Goal: Task Accomplishment & Management: Manage account settings

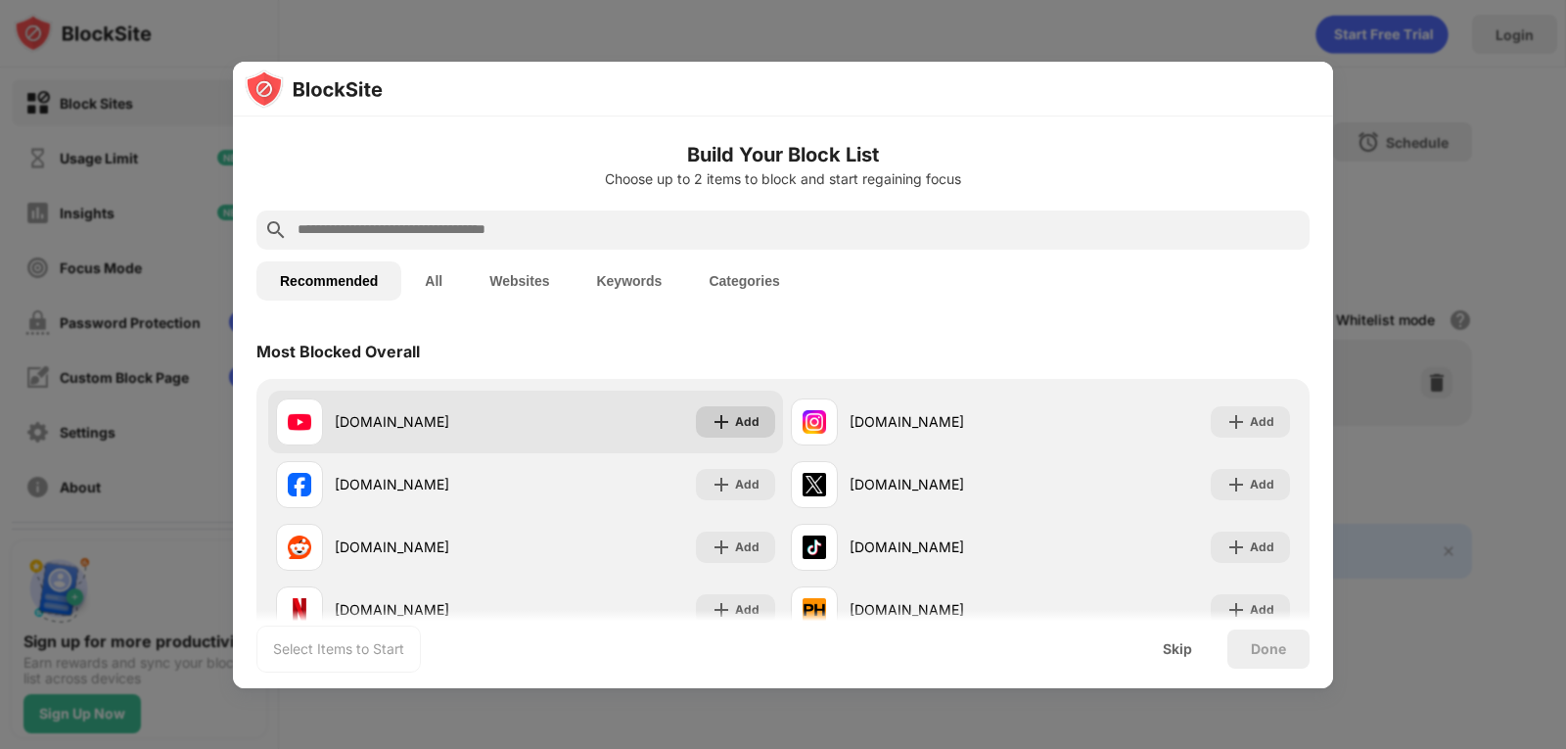
click at [718, 426] on img at bounding box center [722, 422] width 20 height 20
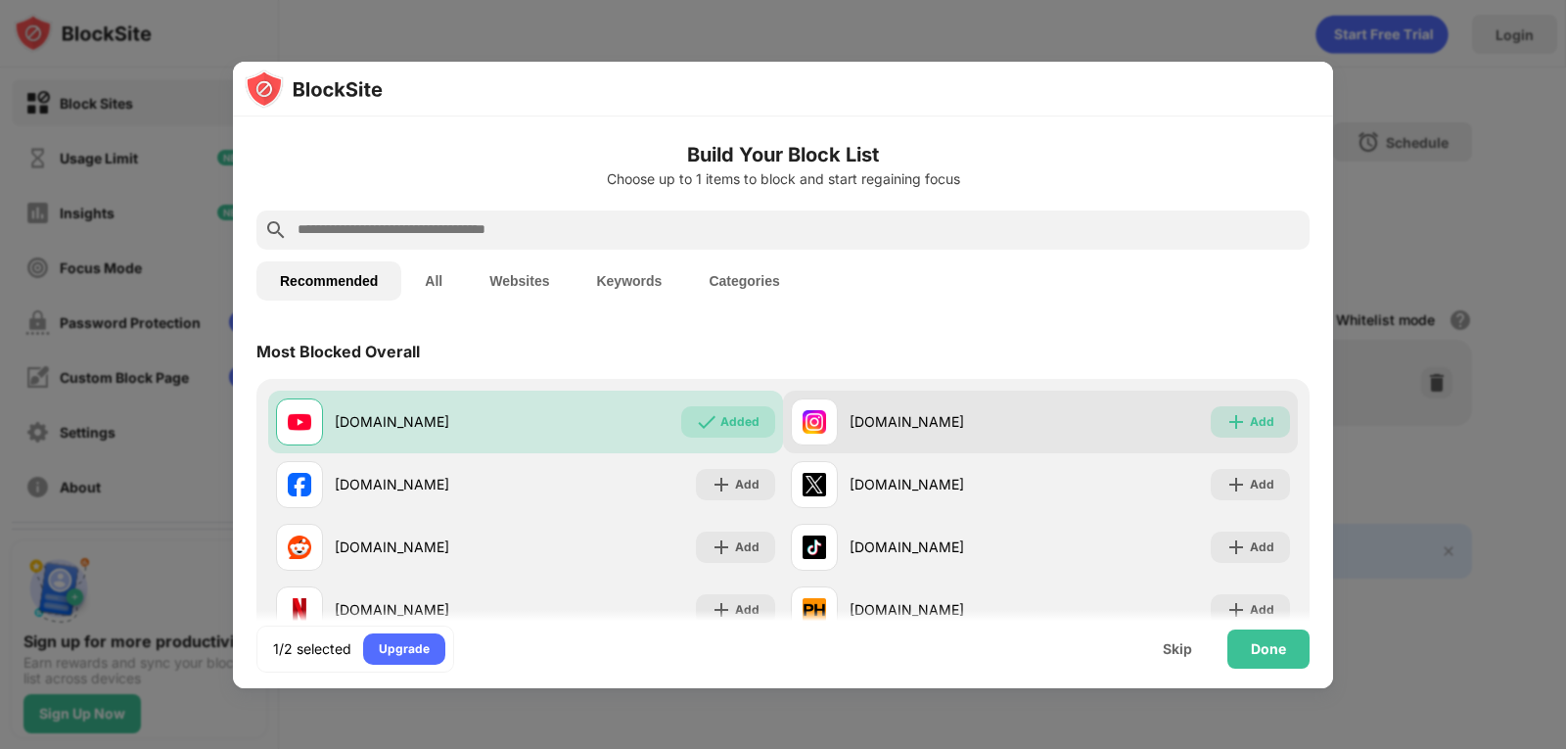
click at [1228, 424] on img at bounding box center [1236, 422] width 20 height 20
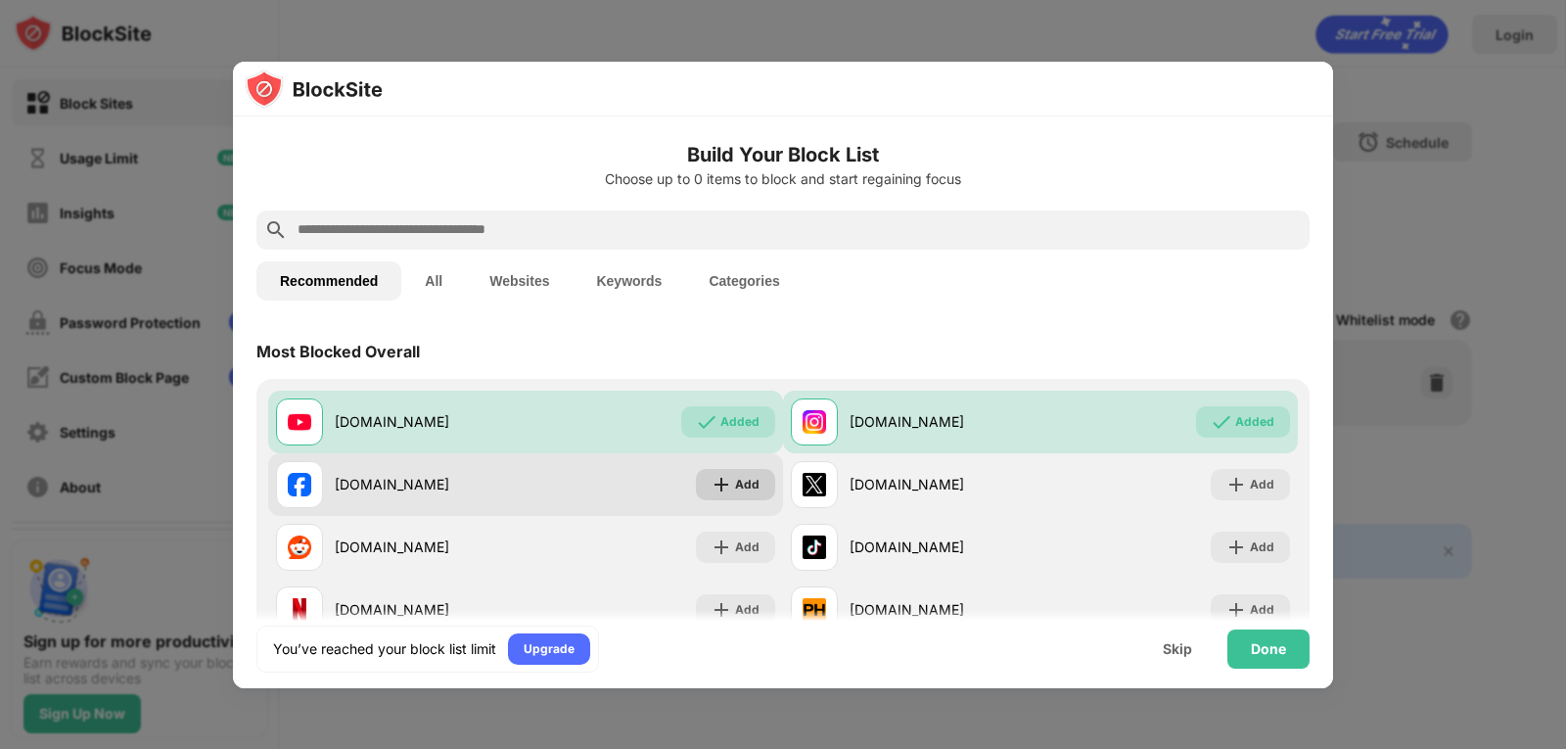
click at [740, 482] on div "Add" at bounding box center [747, 485] width 24 height 20
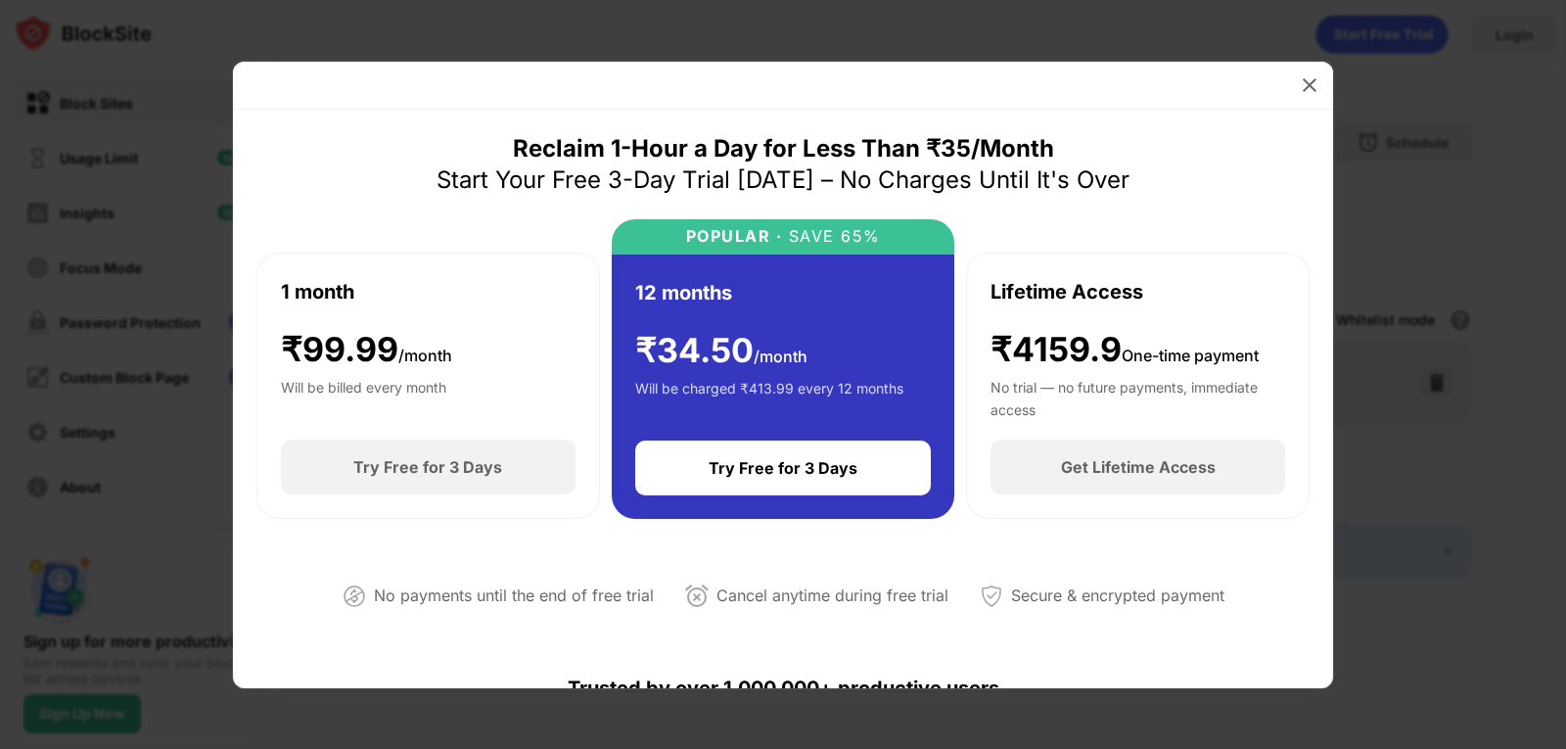
click at [414, 468] on div "Try Free for 3 Days" at bounding box center [427, 467] width 149 height 20
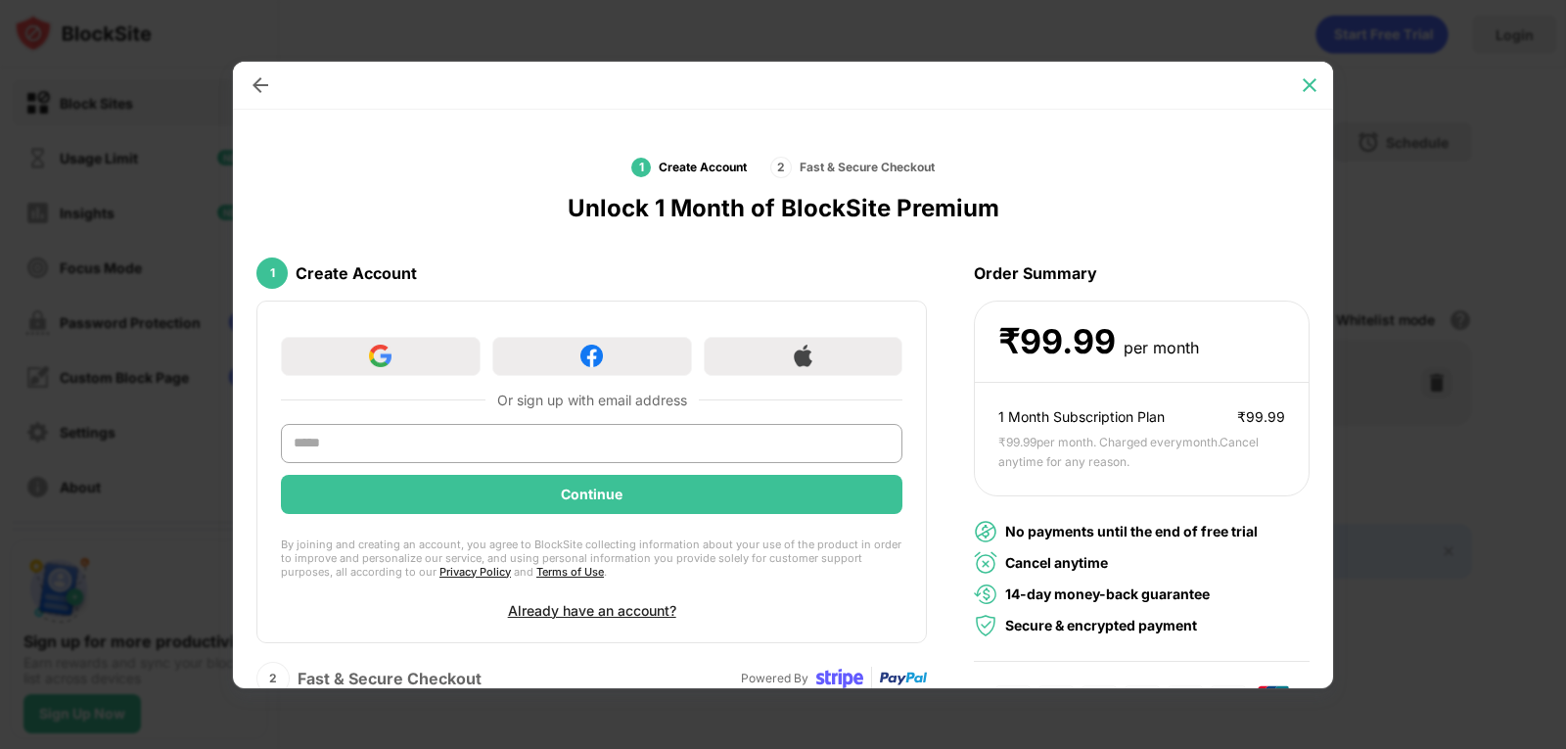
click at [1307, 91] on img at bounding box center [1310, 85] width 20 height 20
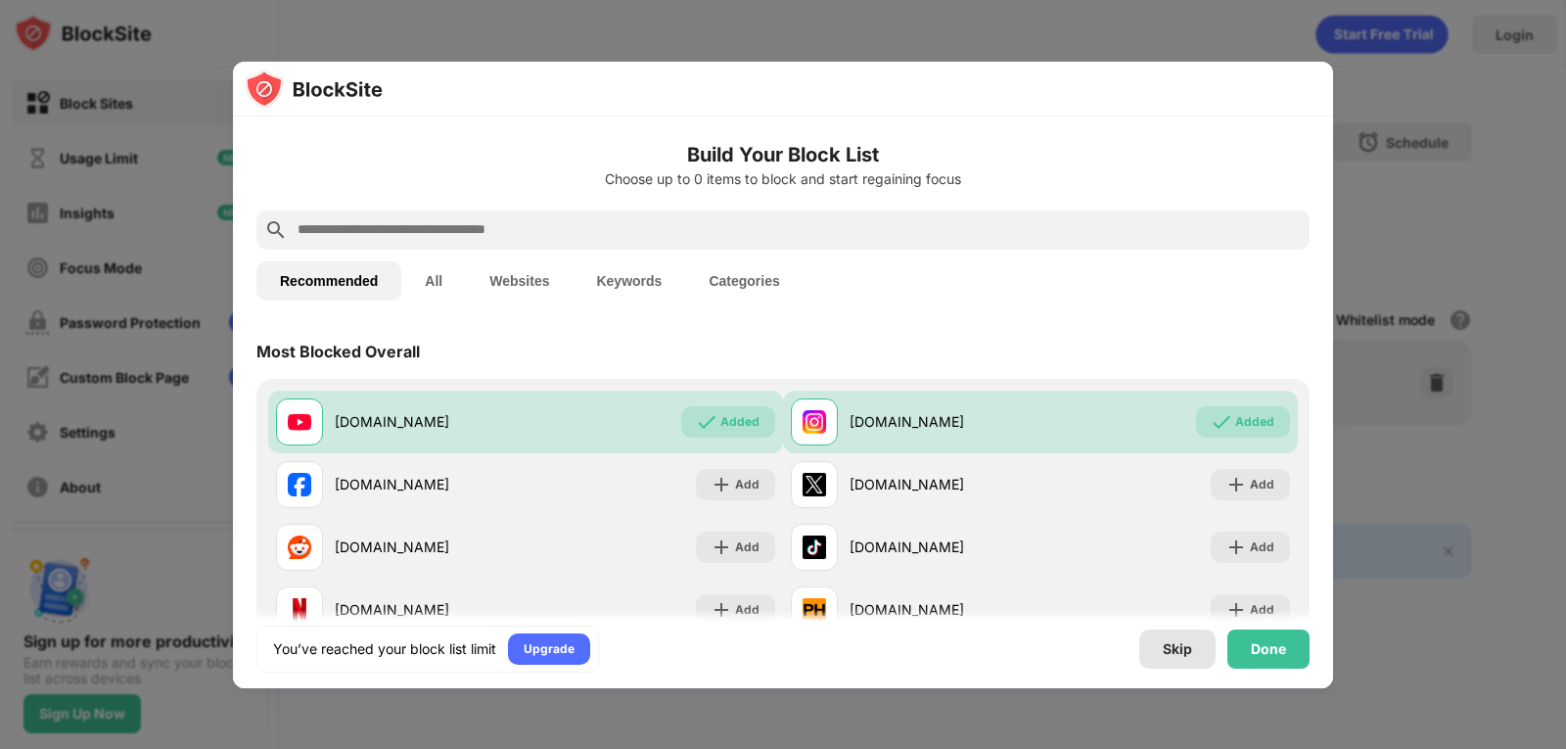
click at [1168, 647] on div "Skip" at bounding box center [1177, 649] width 29 height 16
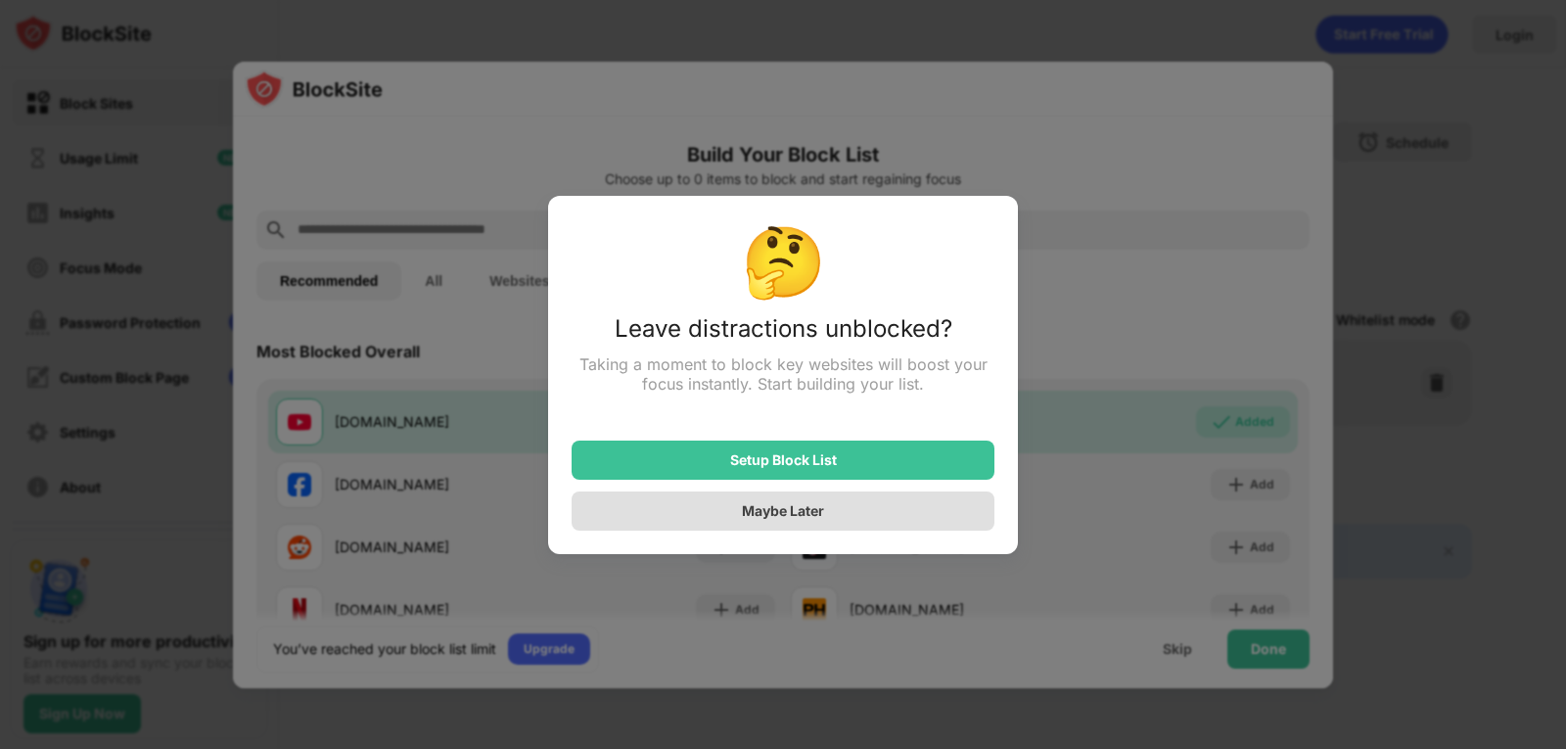
click at [837, 509] on div "Maybe Later" at bounding box center [783, 510] width 423 height 39
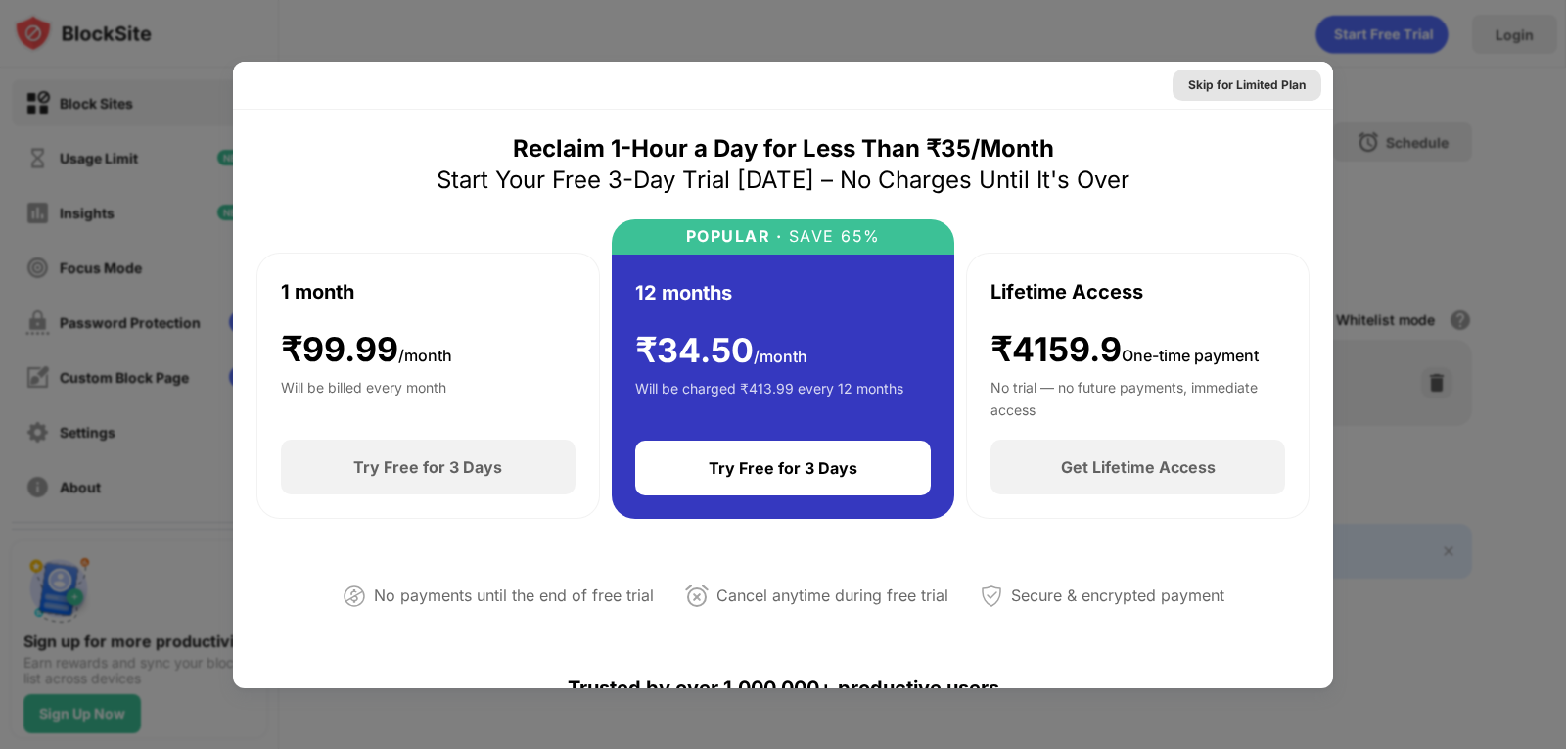
click at [1250, 76] on div "Skip for Limited Plan" at bounding box center [1246, 85] width 117 height 20
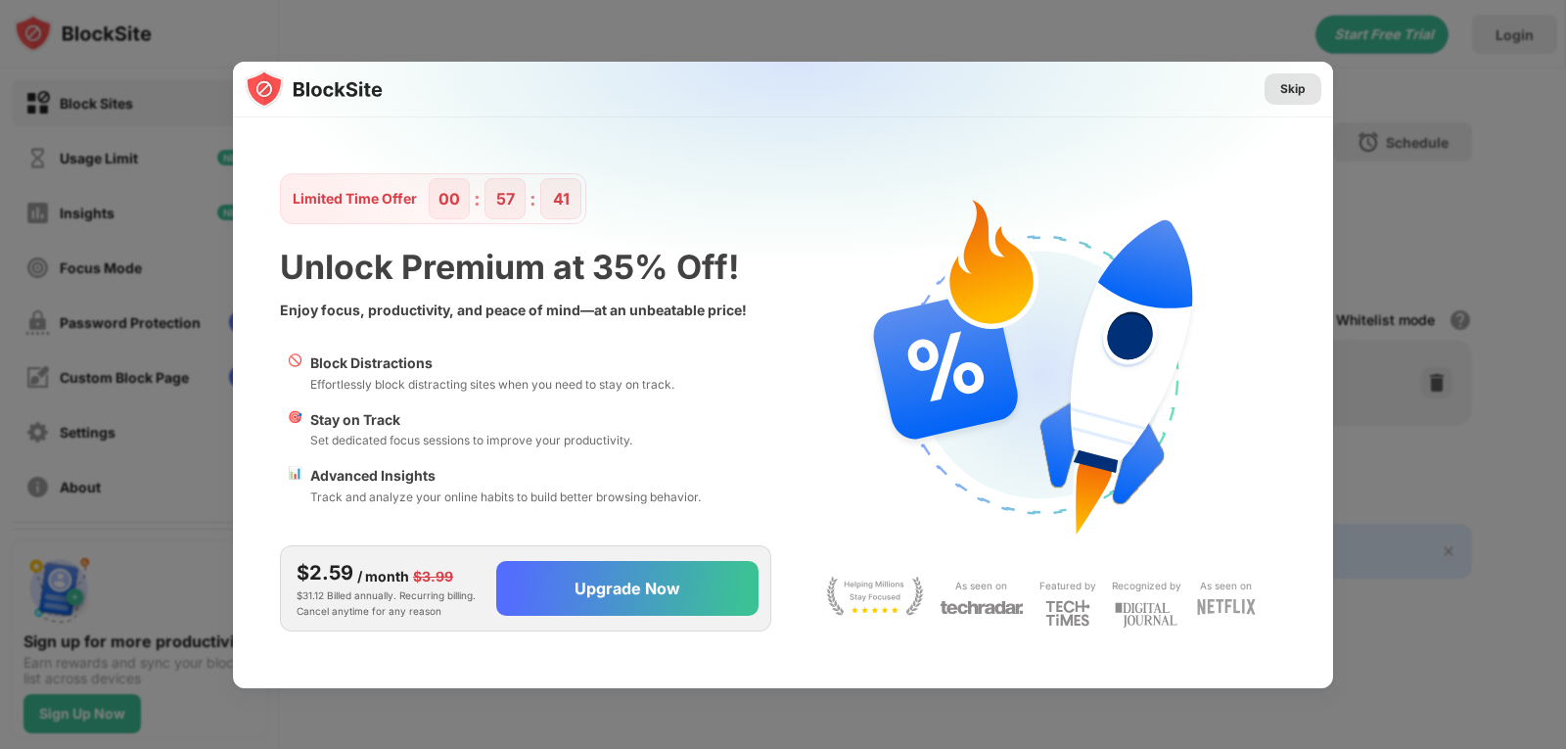
click at [1282, 87] on div "Skip" at bounding box center [1292, 89] width 25 height 20
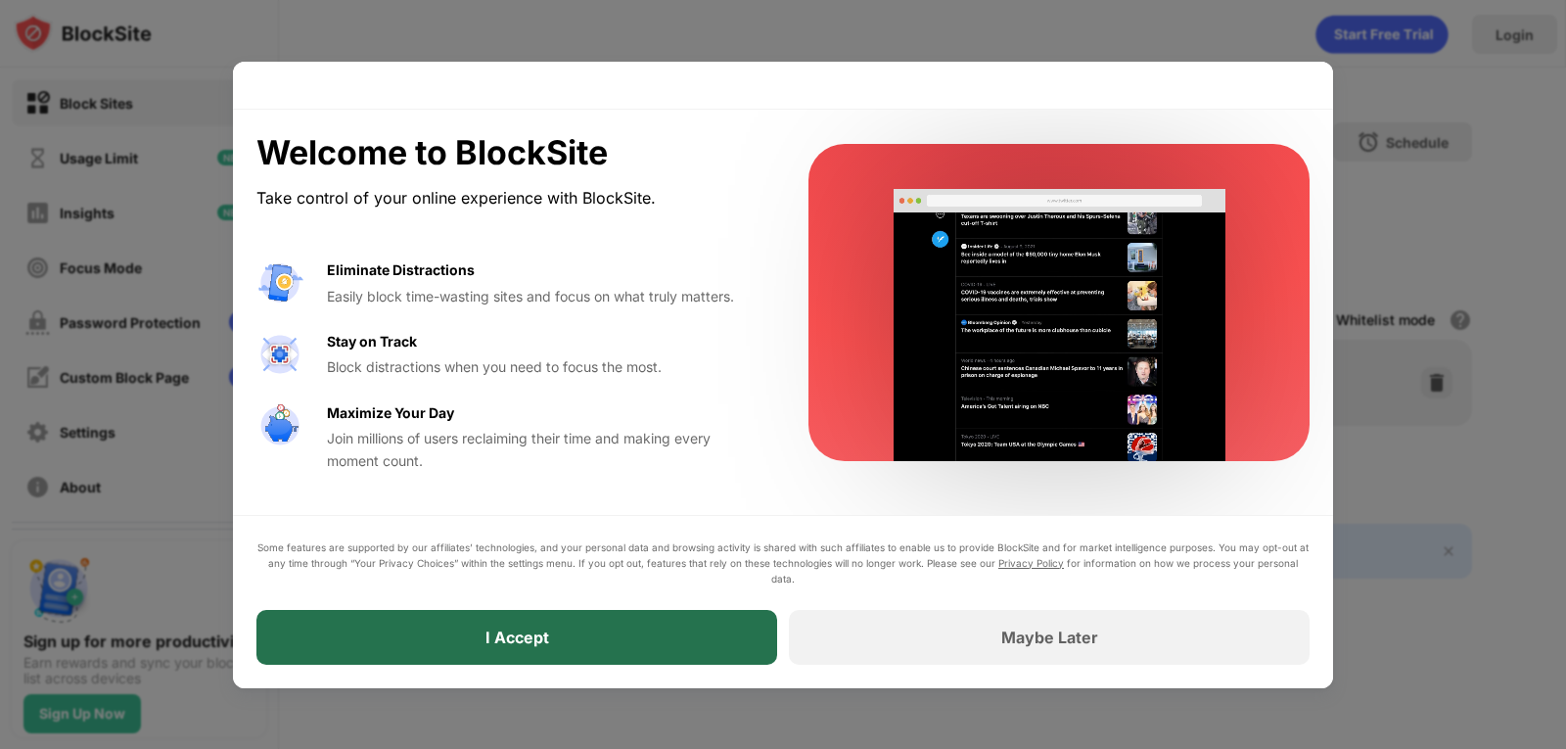
click at [650, 653] on div "I Accept" at bounding box center [516, 637] width 521 height 55
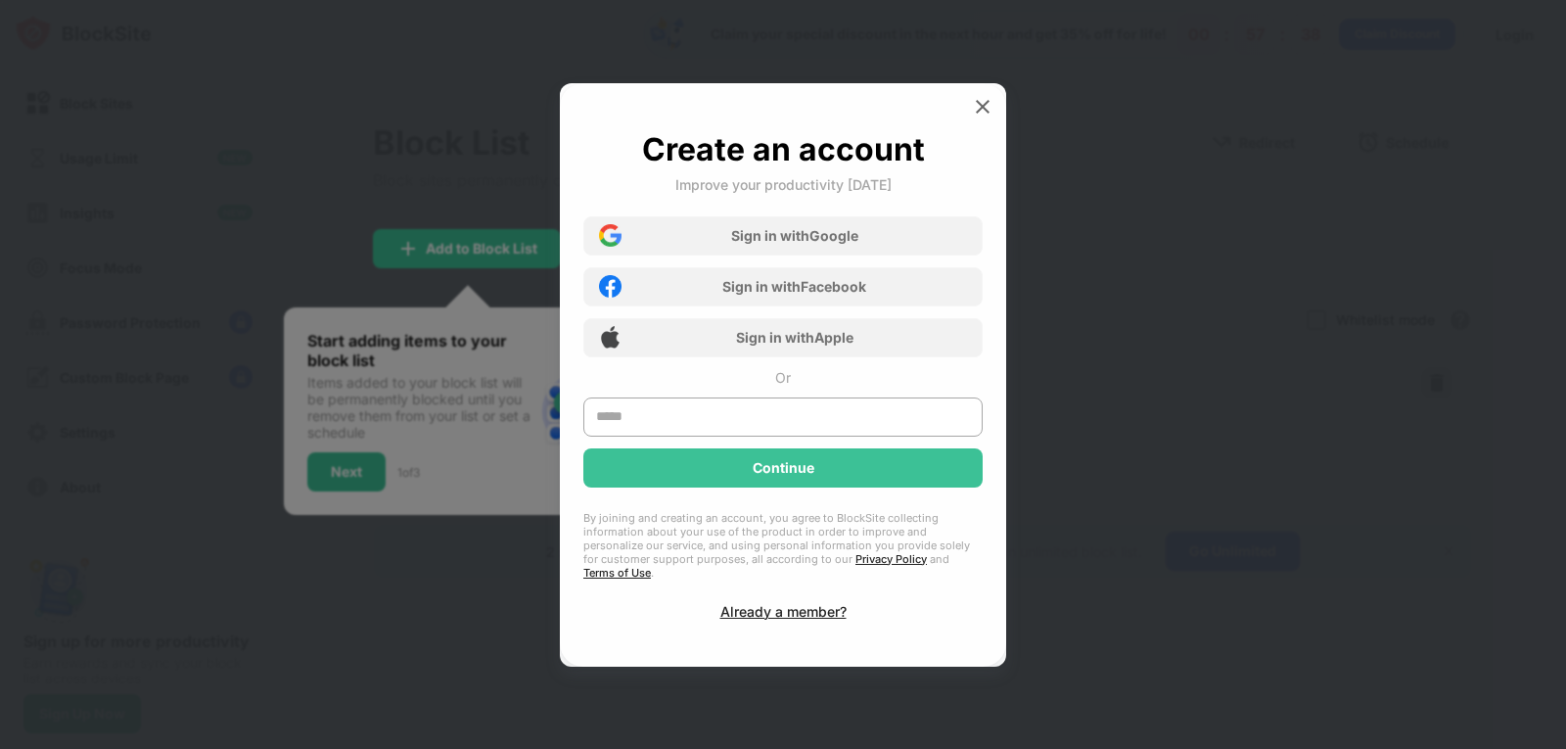
click at [981, 116] on img at bounding box center [983, 107] width 20 height 20
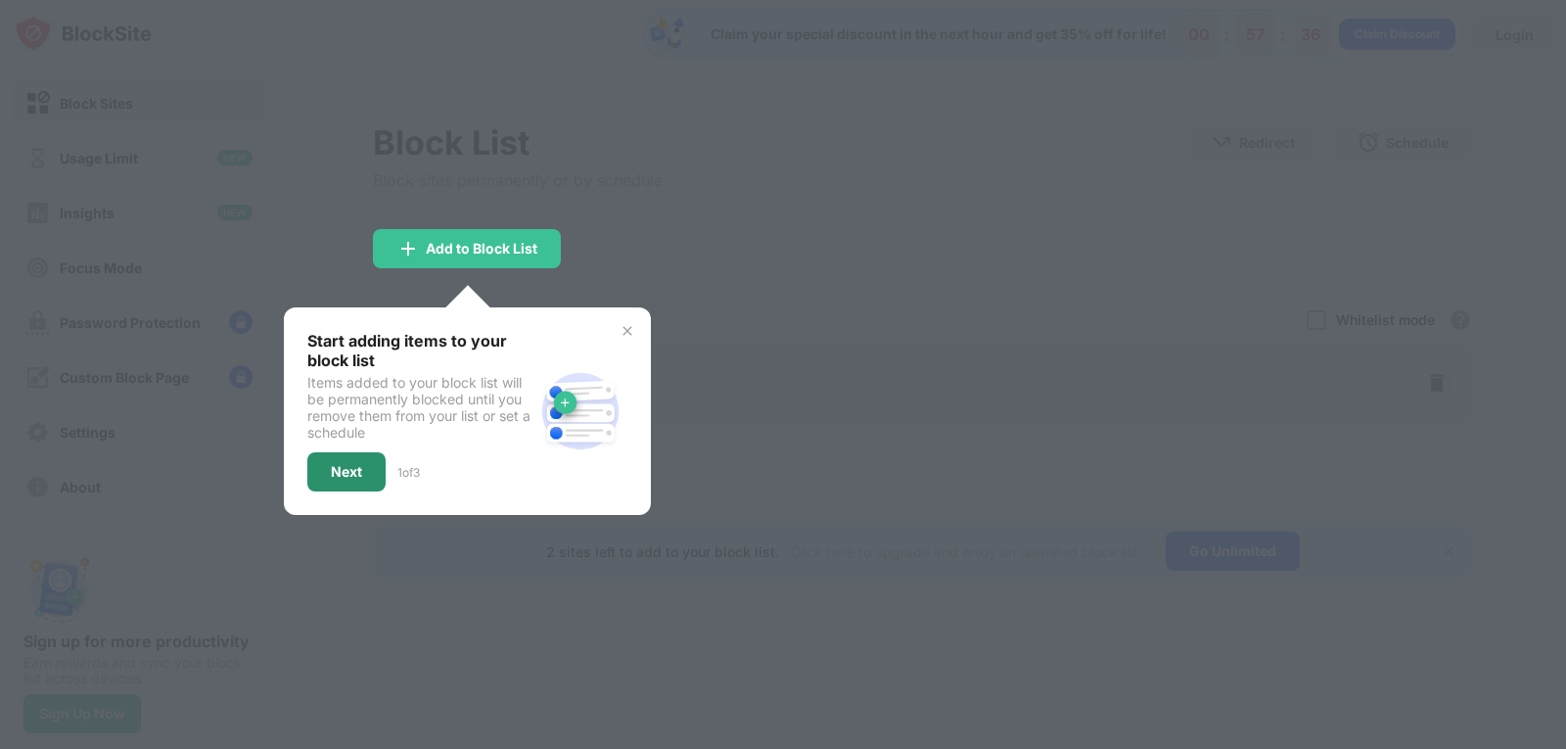
click at [331, 482] on div "Next" at bounding box center [346, 471] width 78 height 39
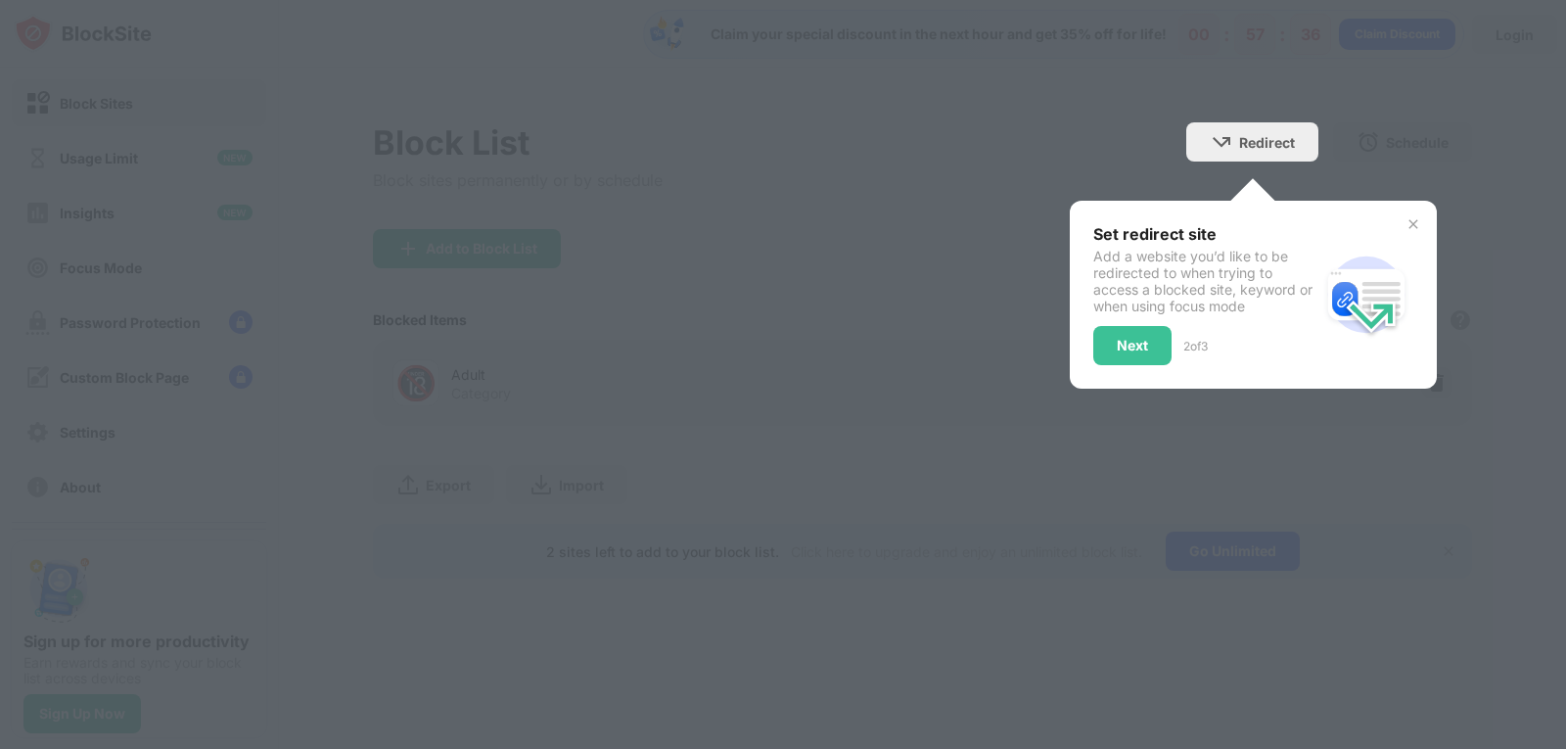
click at [329, 482] on div at bounding box center [783, 374] width 1566 height 749
click at [1120, 345] on div "Next" at bounding box center [1132, 346] width 31 height 16
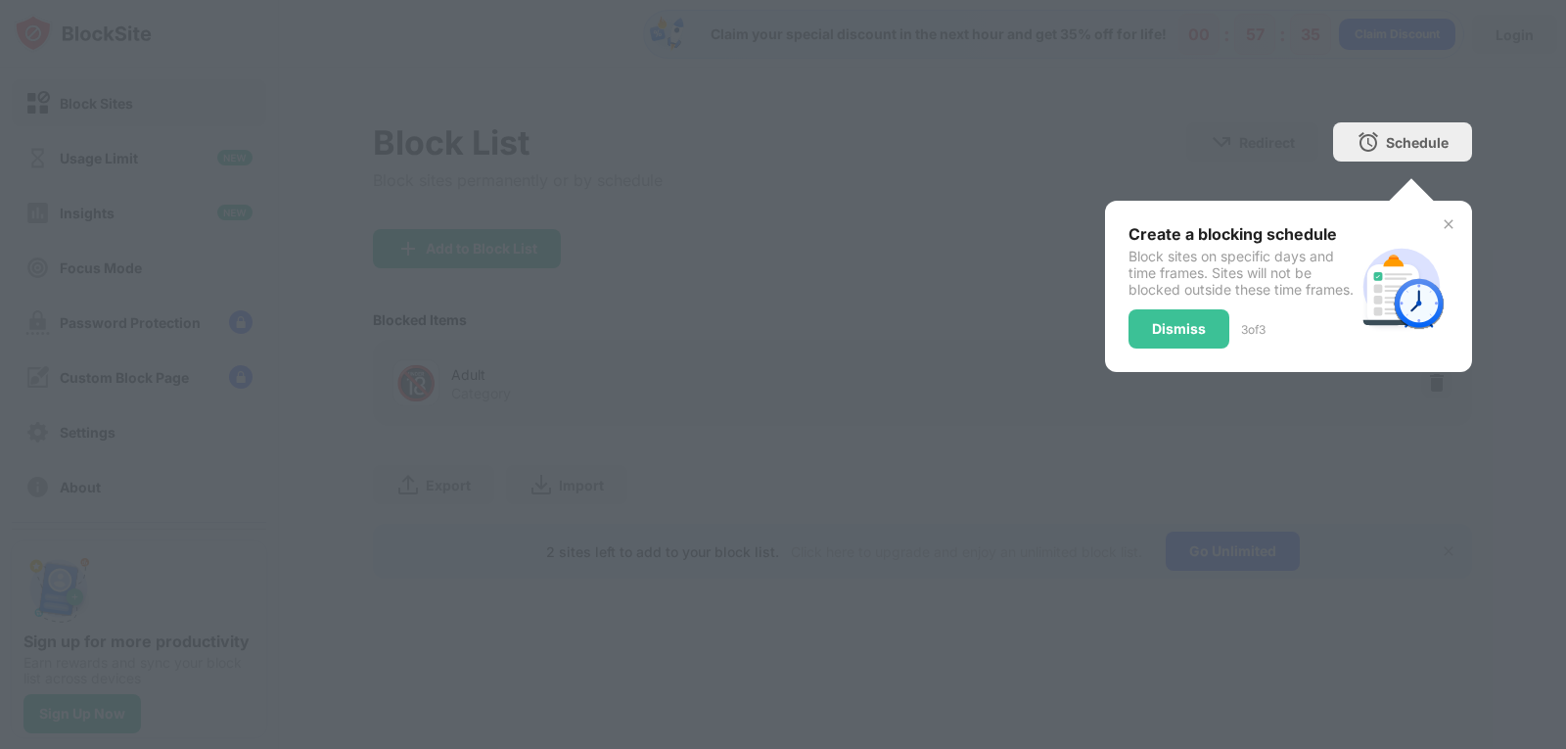
click at [1120, 345] on div "Create a blocking schedule Block sites on specific days and time frames. Sites …" at bounding box center [1288, 286] width 367 height 171
click at [1161, 337] on div "Dismiss" at bounding box center [1179, 329] width 54 height 16
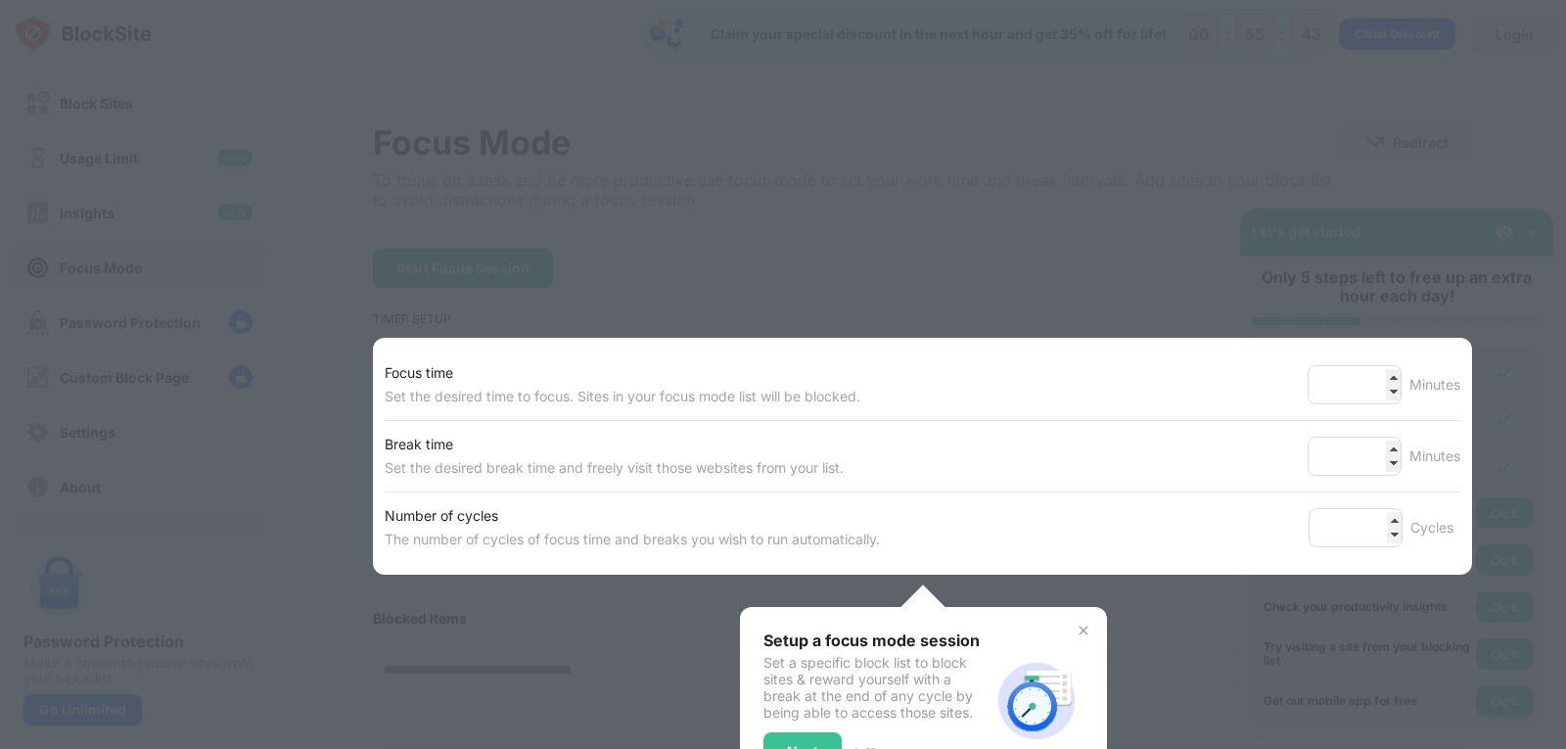
click at [1284, 634] on div at bounding box center [783, 374] width 1566 height 749
click at [1076, 628] on img at bounding box center [1084, 630] width 16 height 16
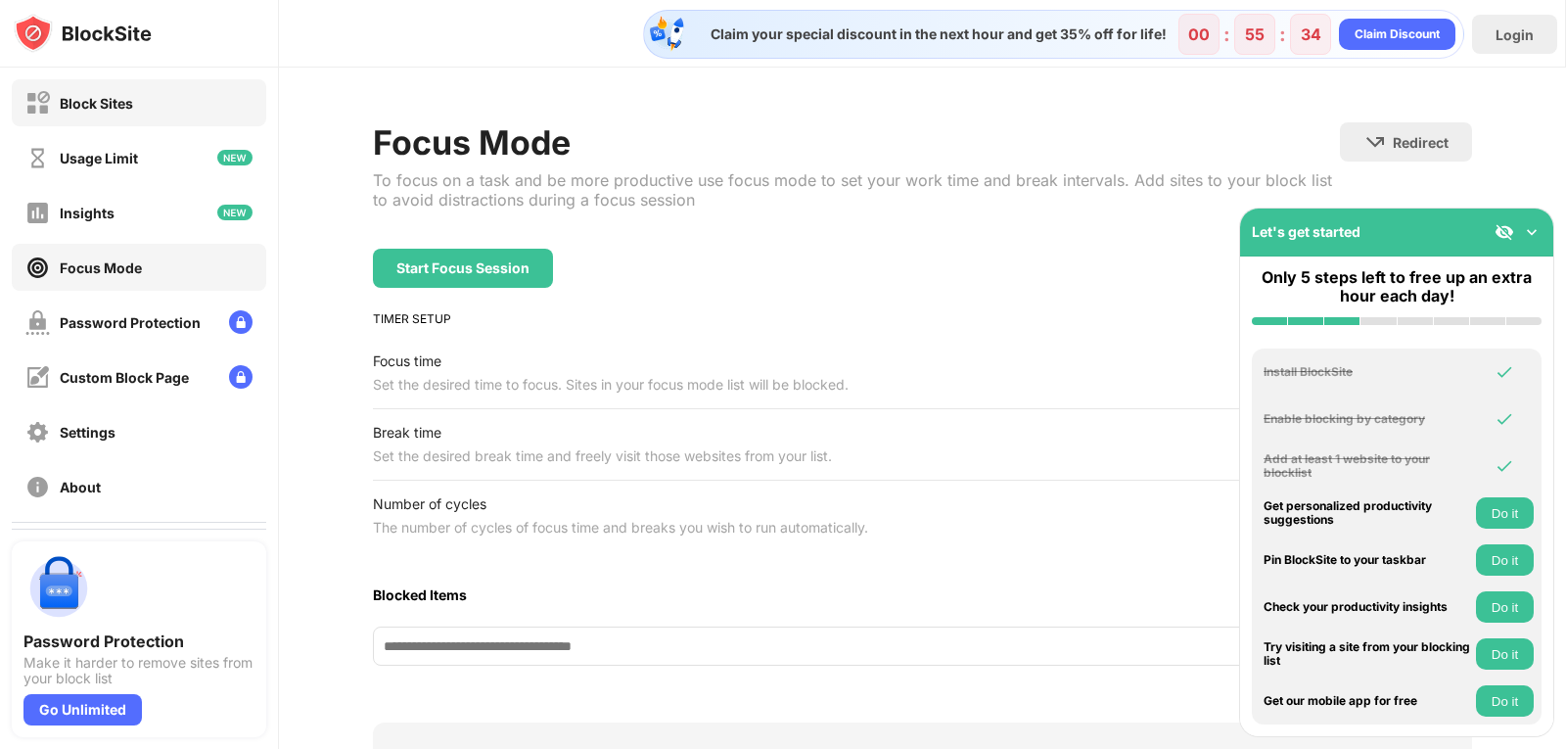
click at [130, 107] on div "Block Sites" at bounding box center [96, 103] width 73 height 17
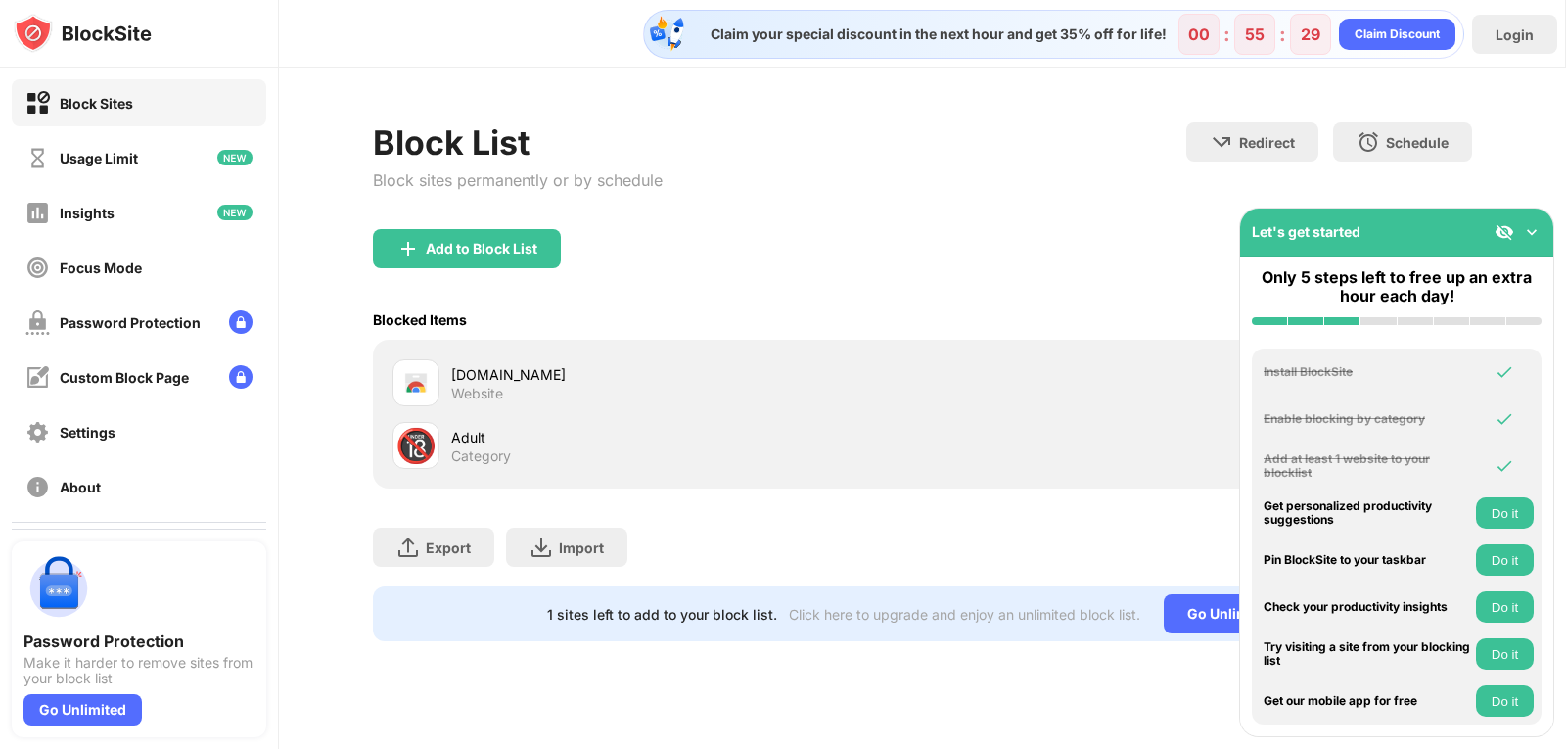
click at [505, 434] on div "Adult" at bounding box center [687, 437] width 472 height 21
drag, startPoint x: 1404, startPoint y: 233, endPoint x: 772, endPoint y: 275, distance: 633.6
click at [772, 275] on div "Block Sites Usage Limit Insights Focus Mode Password Protection Custom Block Pa…" at bounding box center [783, 374] width 1566 height 749
drag, startPoint x: 1300, startPoint y: 231, endPoint x: 554, endPoint y: 304, distance: 749.4
click at [602, 313] on div "Block Sites Usage Limit Insights Focus Mode Password Protection Custom Block Pa…" at bounding box center [783, 374] width 1566 height 749
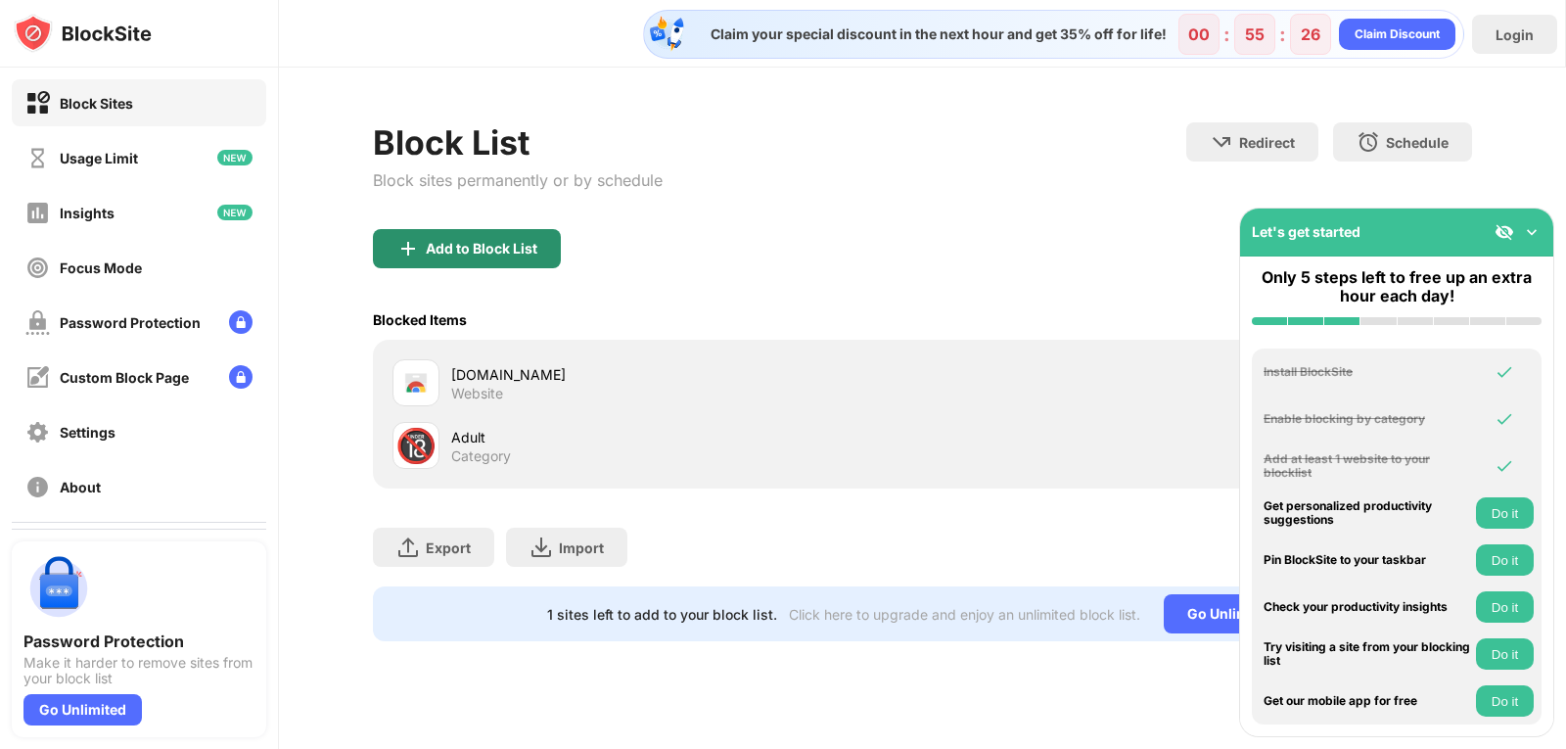
click at [502, 253] on div "Add to Block List" at bounding box center [482, 249] width 112 height 16
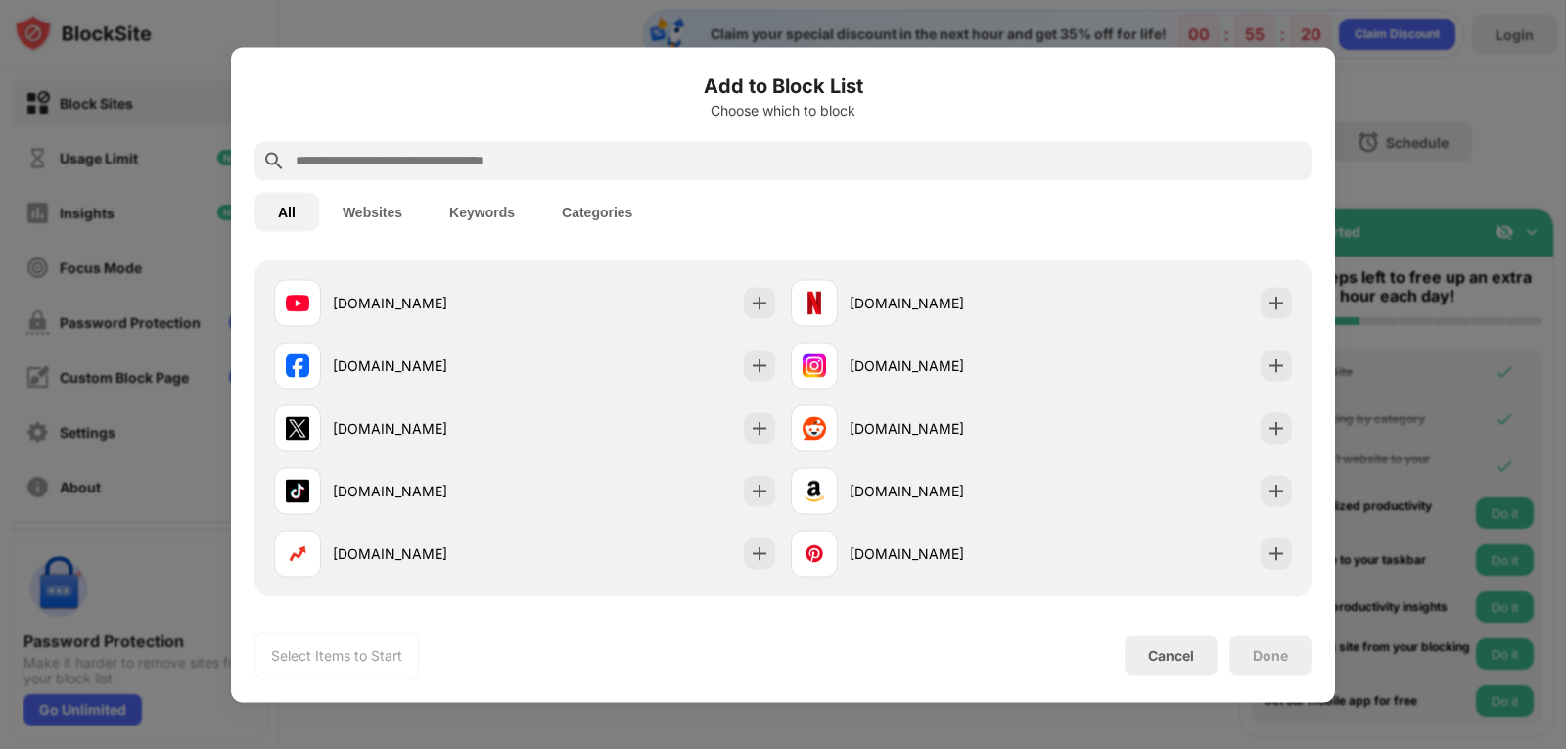
scroll to position [285, 0]
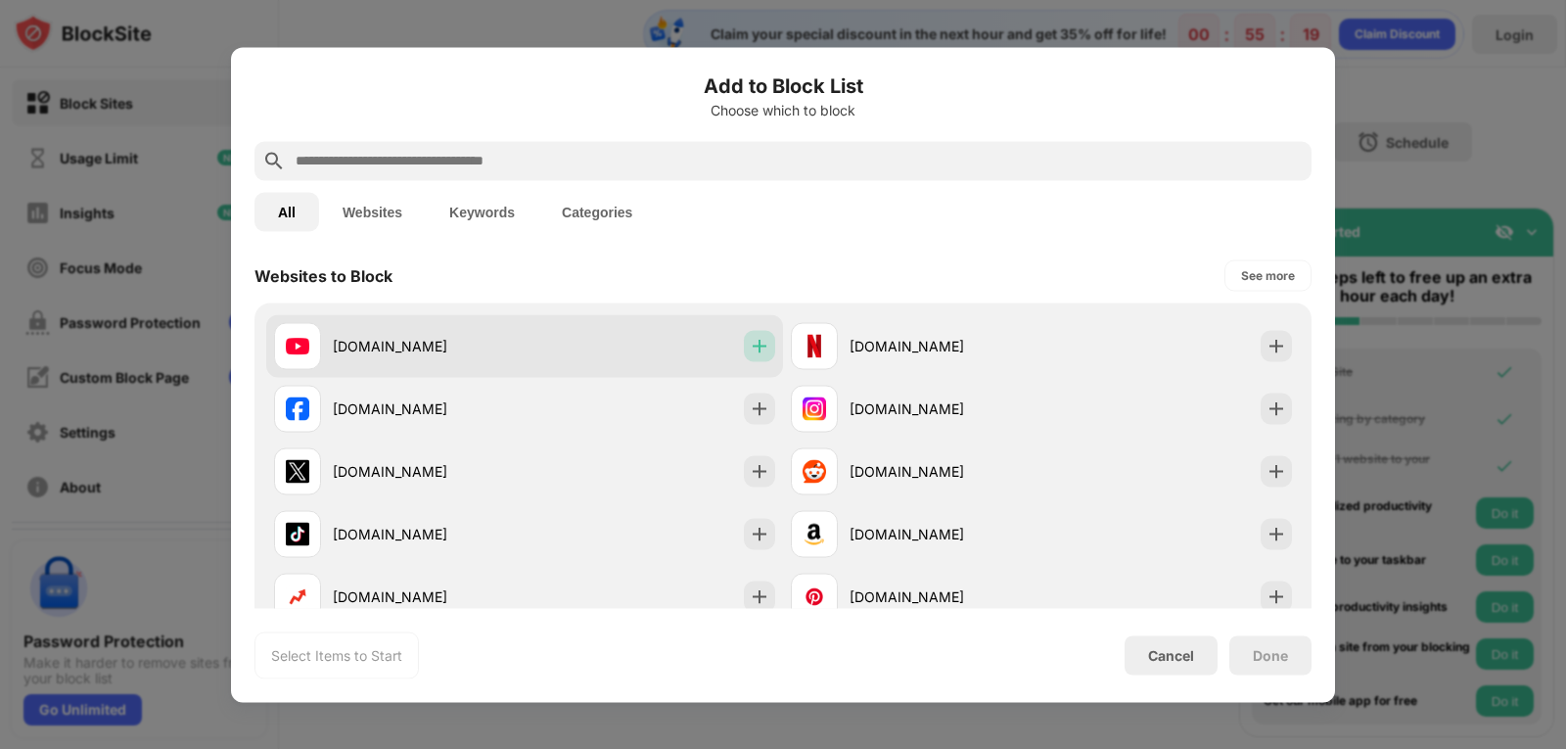
click at [753, 347] on img at bounding box center [760, 346] width 20 height 20
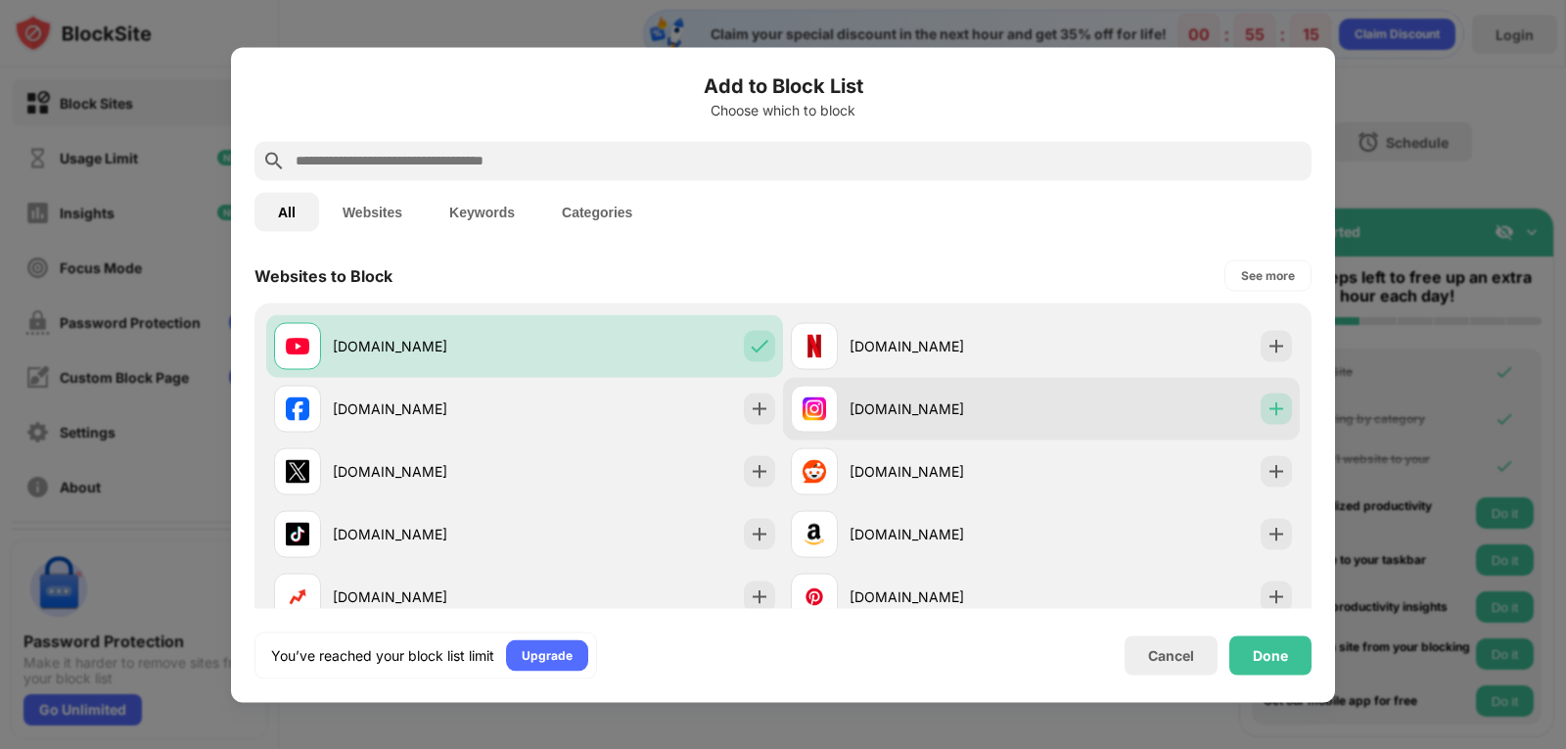
click at [1266, 410] on img at bounding box center [1276, 408] width 20 height 20
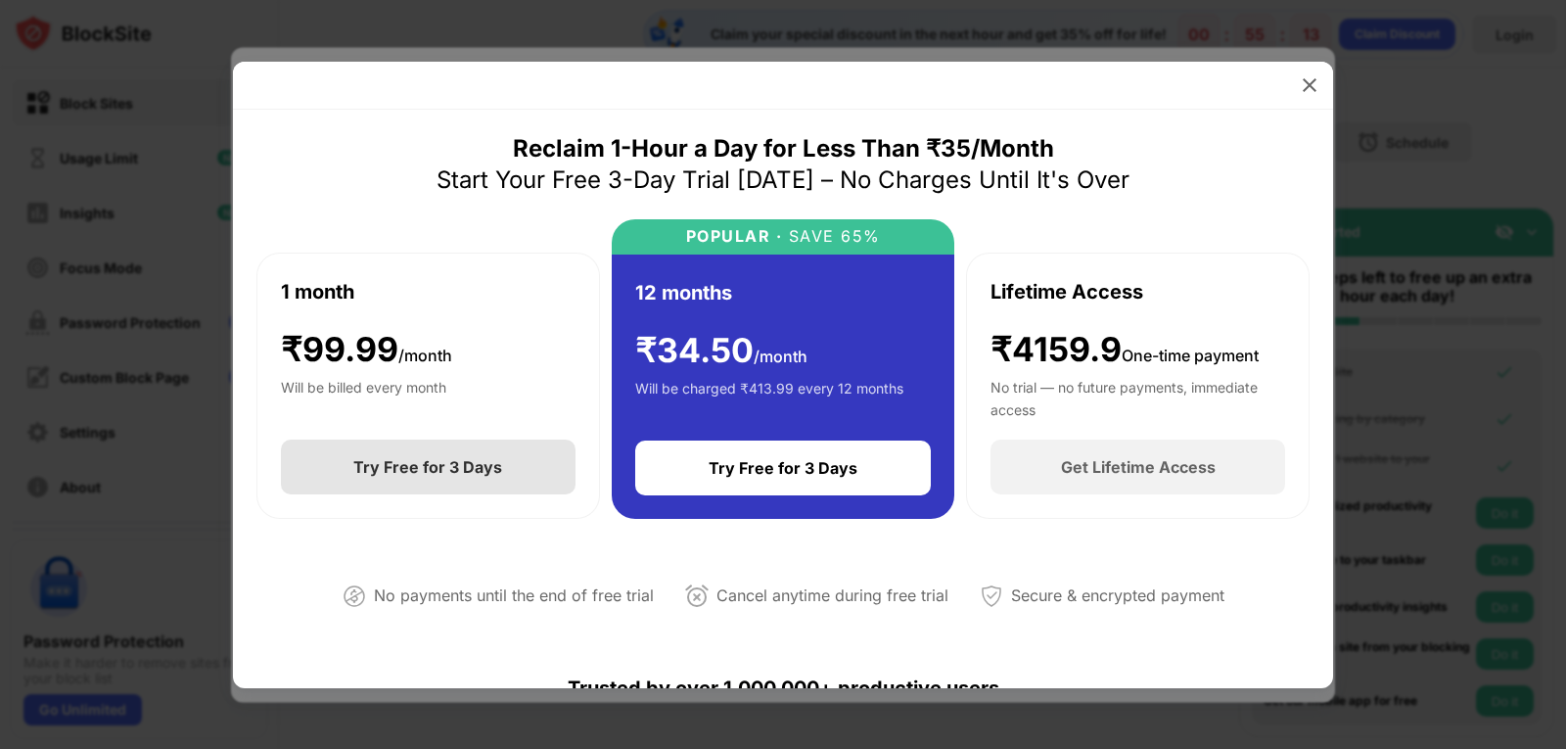
click at [439, 477] on div "Try Free for 3 Days" at bounding box center [427, 467] width 149 height 20
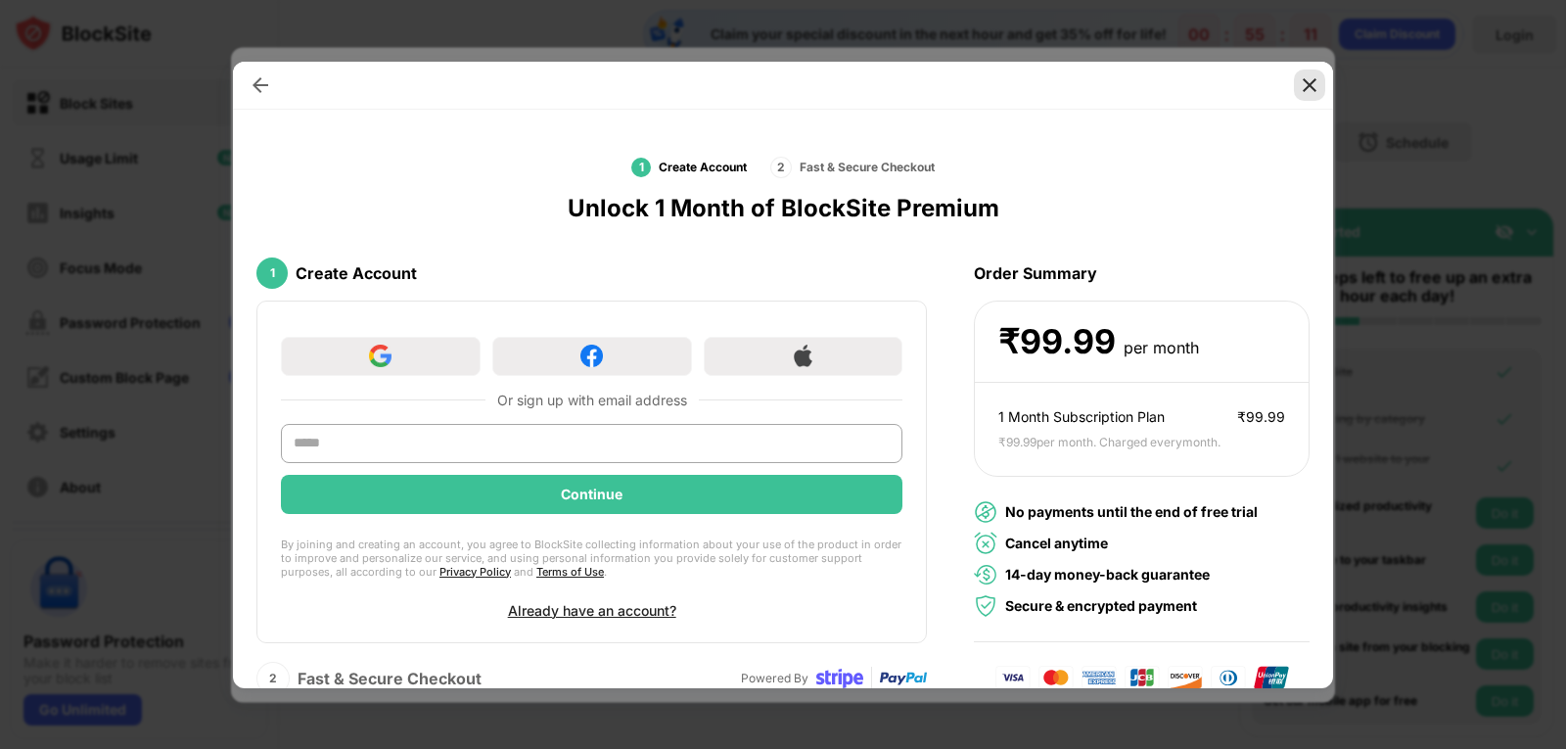
click at [1309, 72] on div at bounding box center [1309, 84] width 31 height 31
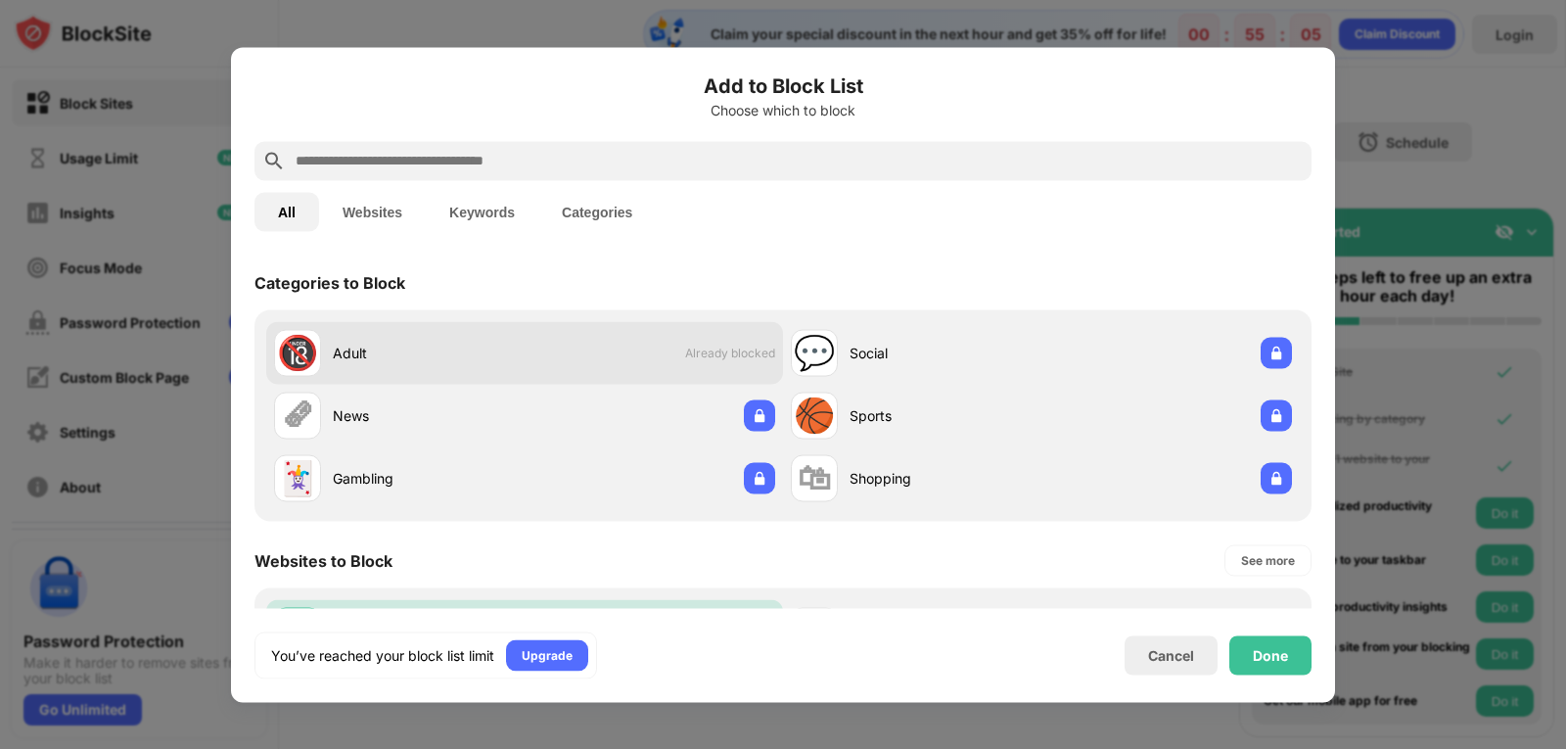
click at [700, 337] on div "🔞 Adult Already blocked" at bounding box center [524, 352] width 517 height 63
drag, startPoint x: 704, startPoint y: 353, endPoint x: 630, endPoint y: 351, distance: 73.4
click at [630, 351] on div "🔞 Adult Already blocked" at bounding box center [524, 352] width 517 height 63
click at [351, 350] on div "Adult" at bounding box center [429, 353] width 192 height 21
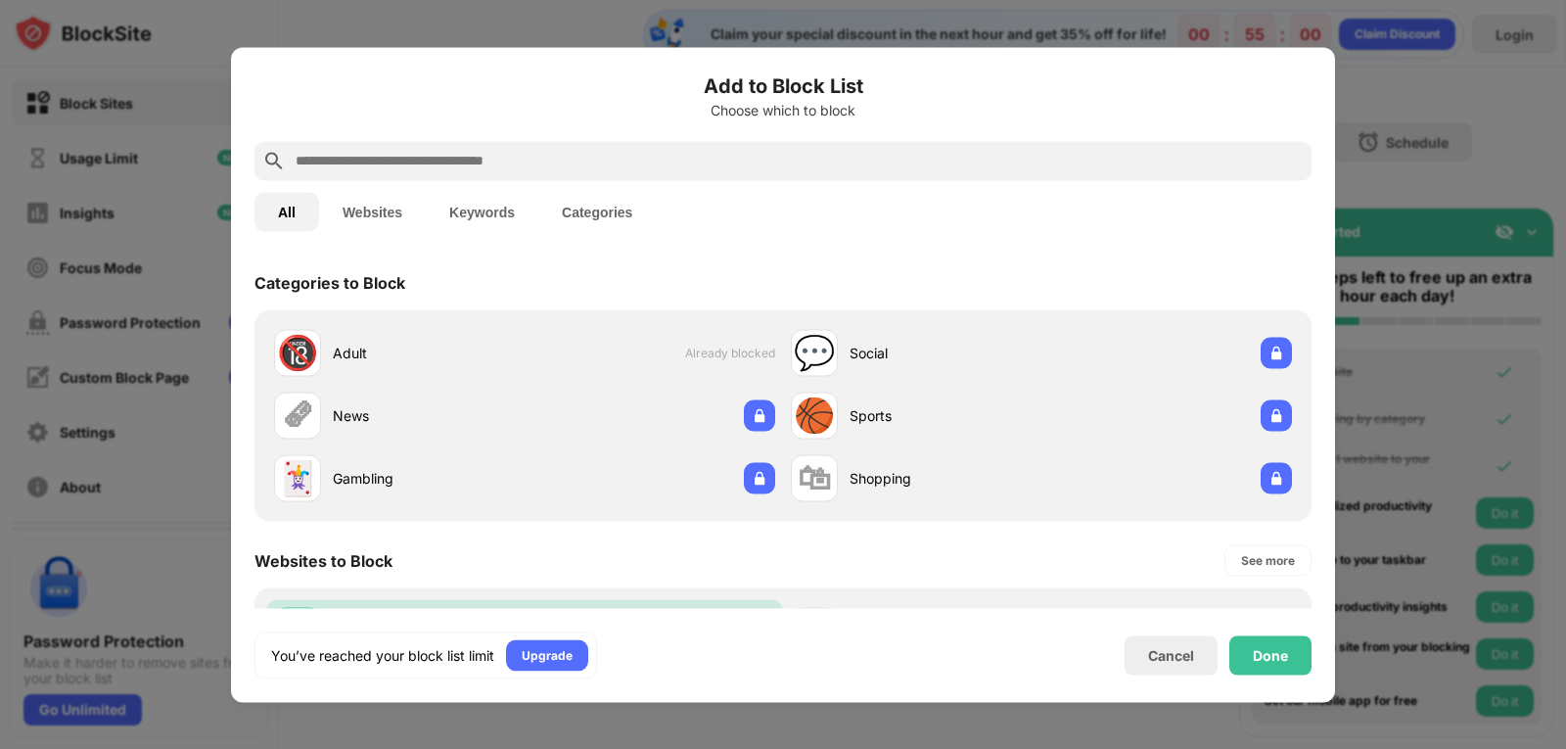
scroll to position [309, 0]
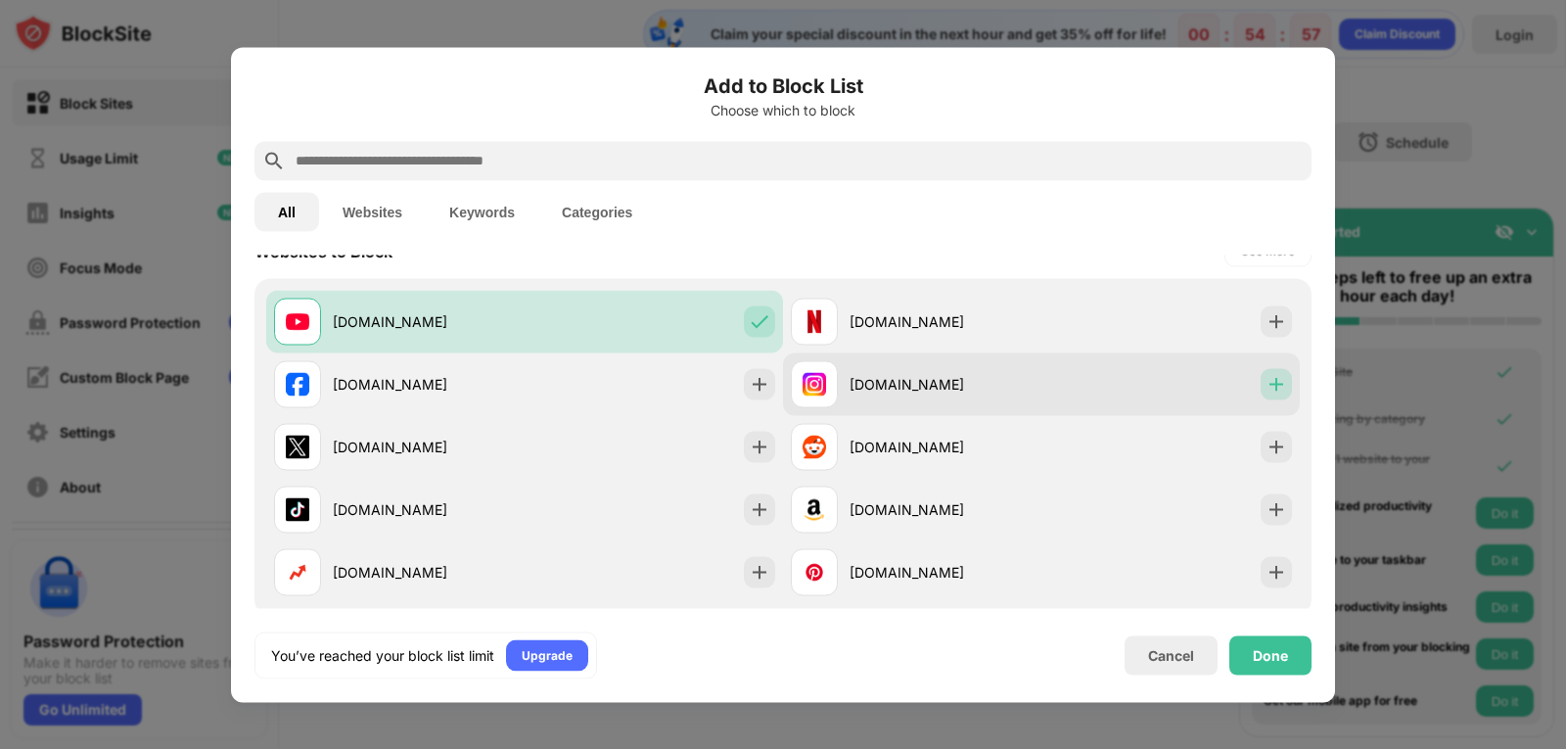
click at [1272, 380] on div at bounding box center [1276, 383] width 31 height 31
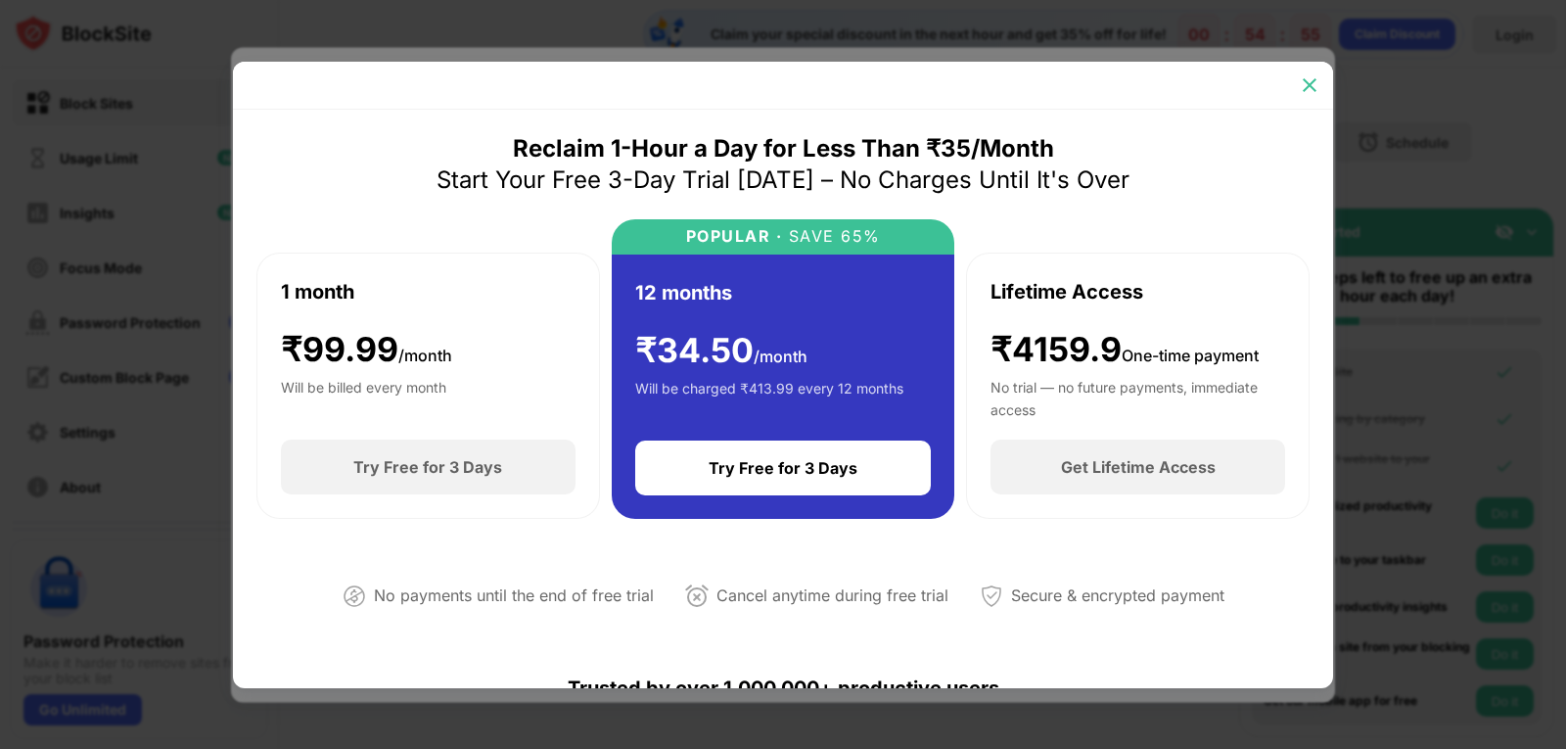
click at [1308, 83] on img at bounding box center [1310, 85] width 20 height 20
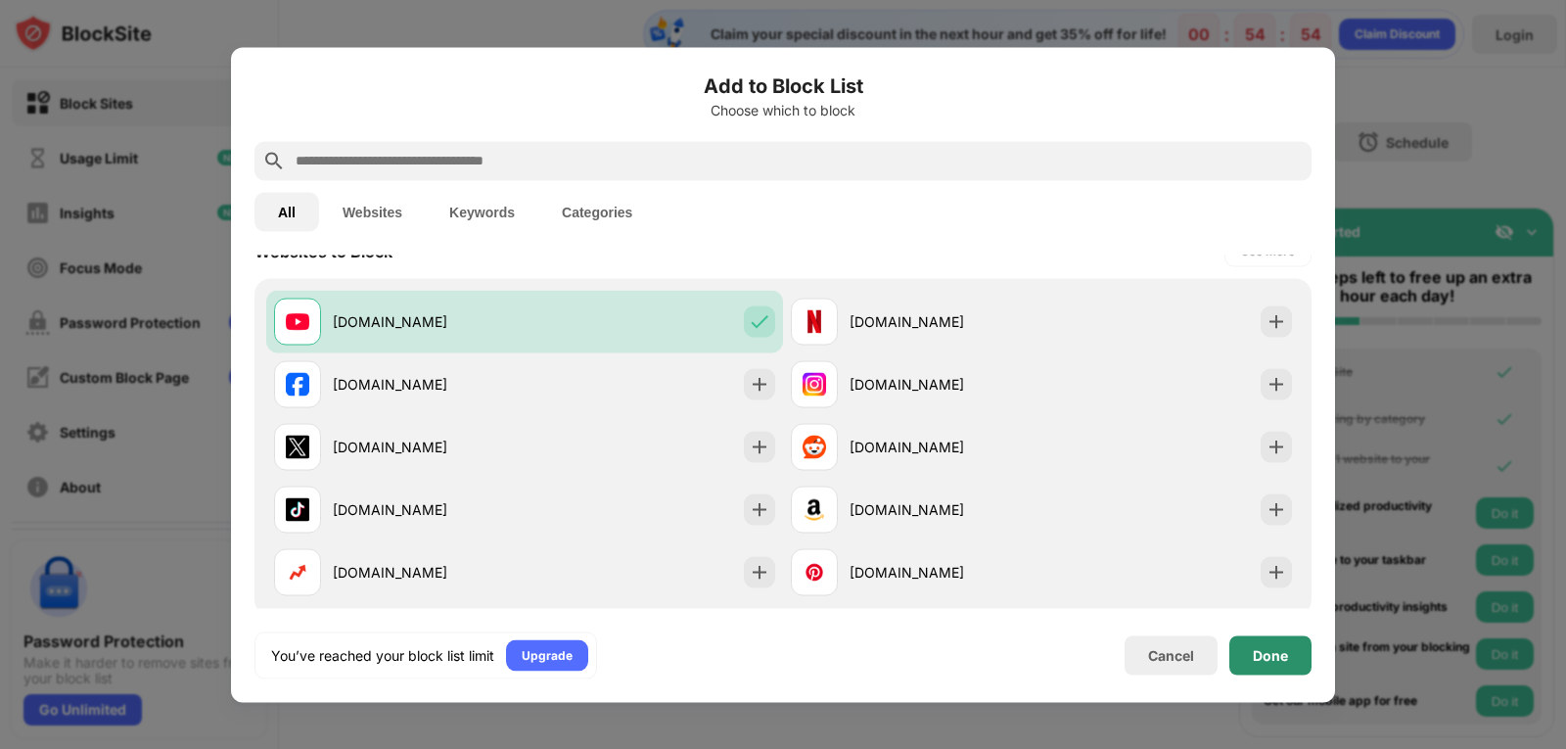
click at [1271, 653] on div "Done" at bounding box center [1270, 655] width 35 height 16
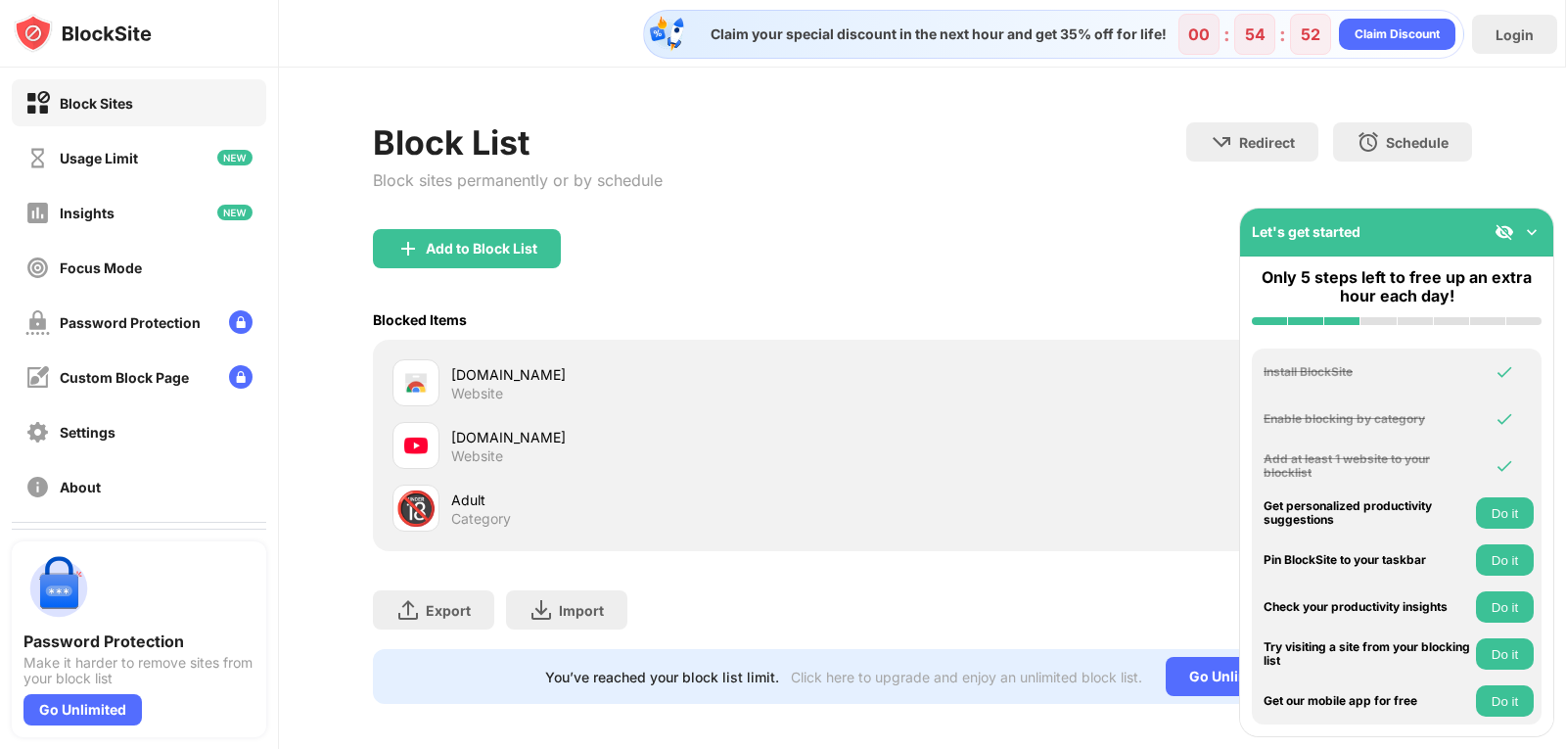
click at [594, 365] on div "chromewebstore.google.com" at bounding box center [687, 374] width 472 height 21
click at [498, 385] on div "Website" at bounding box center [477, 394] width 52 height 18
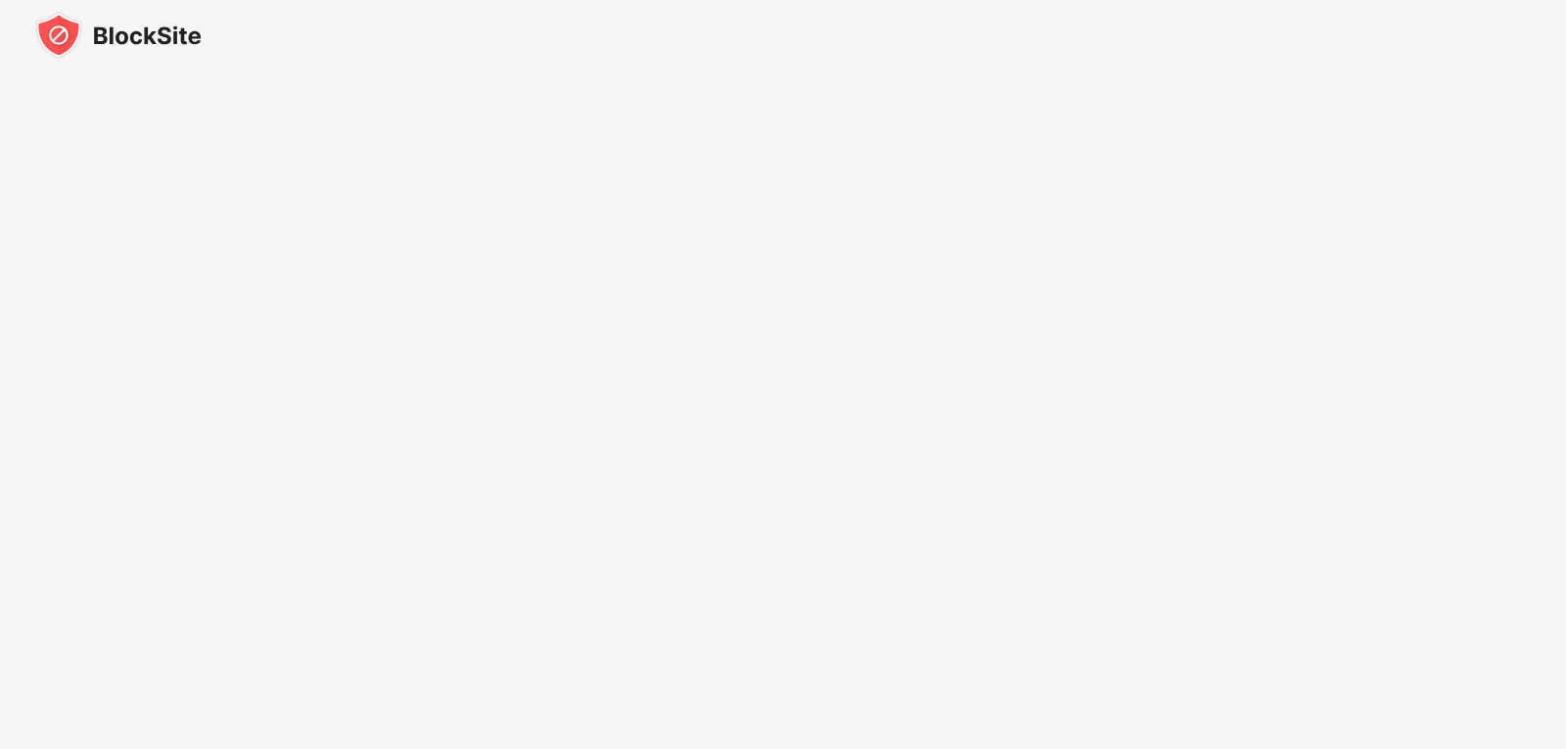
click at [198, 41] on img at bounding box center [118, 35] width 166 height 47
click at [147, 38] on img at bounding box center [118, 35] width 166 height 47
click at [92, 27] on img at bounding box center [118, 35] width 166 height 47
drag, startPoint x: 33, startPoint y: 46, endPoint x: 146, endPoint y: 35, distance: 113.1
click at [36, 46] on div at bounding box center [783, 35] width 1566 height 70
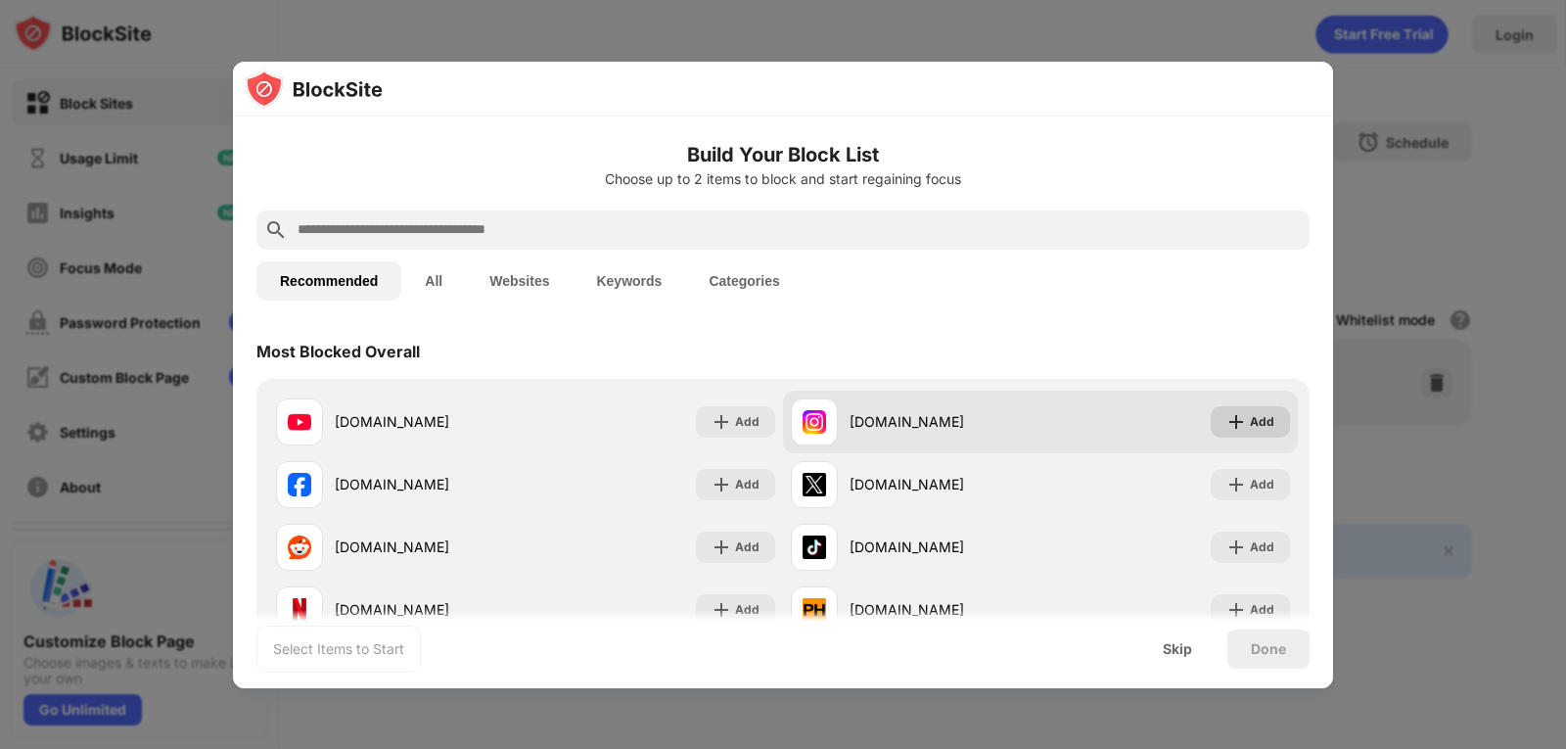
click at [1250, 422] on div "Add" at bounding box center [1262, 422] width 24 height 20
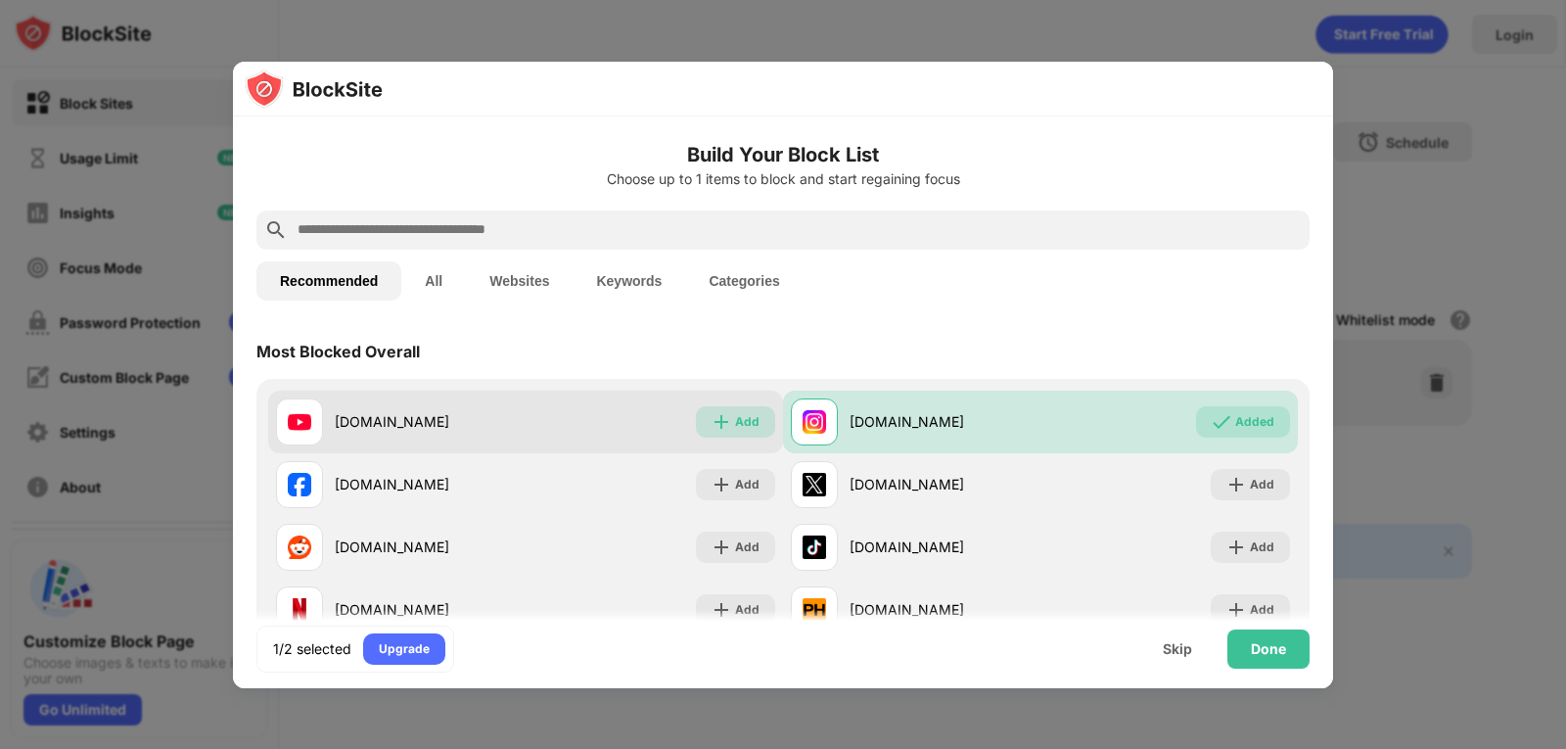
click at [726, 424] on div "Add" at bounding box center [735, 421] width 79 height 31
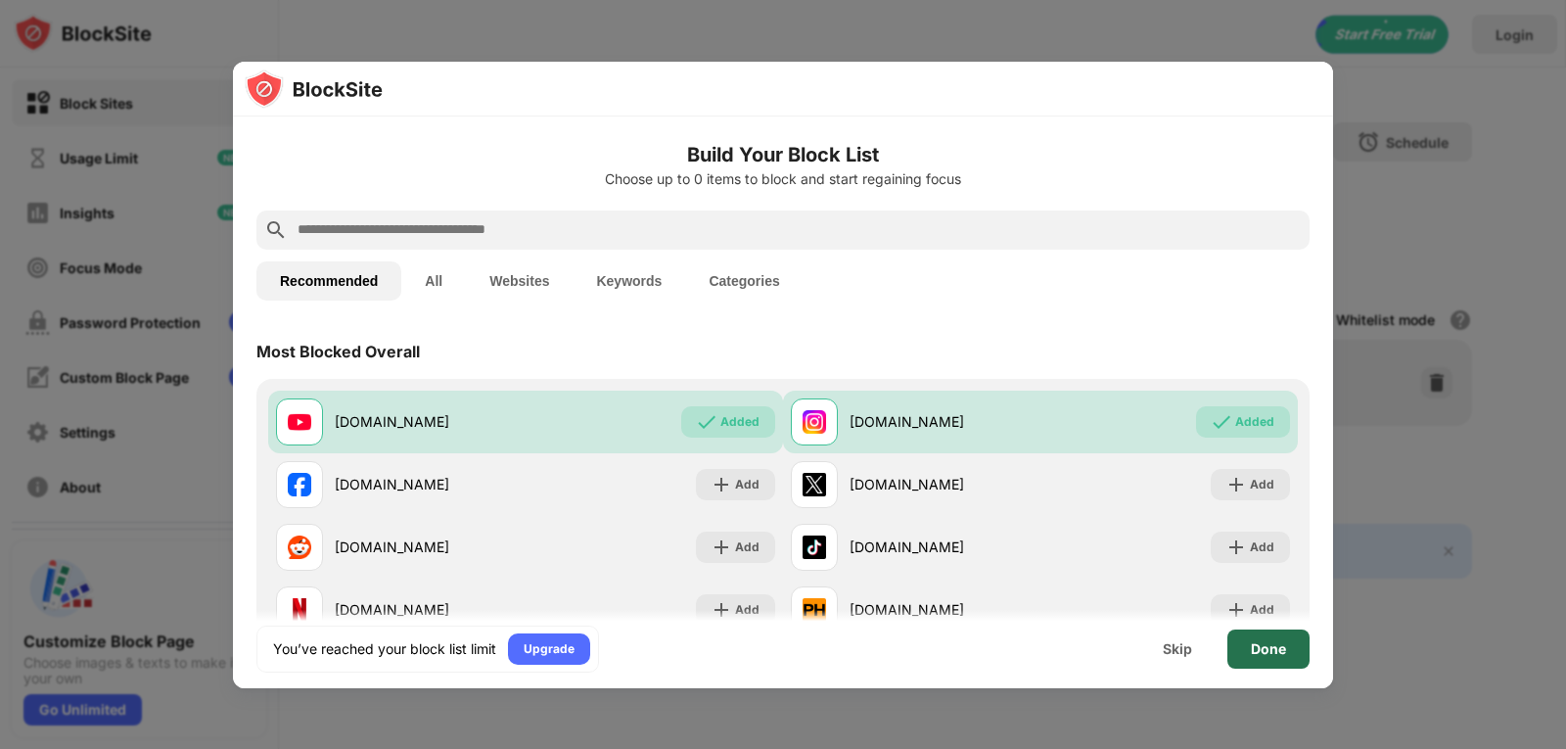
click at [1257, 656] on div "Done" at bounding box center [1268, 649] width 35 height 16
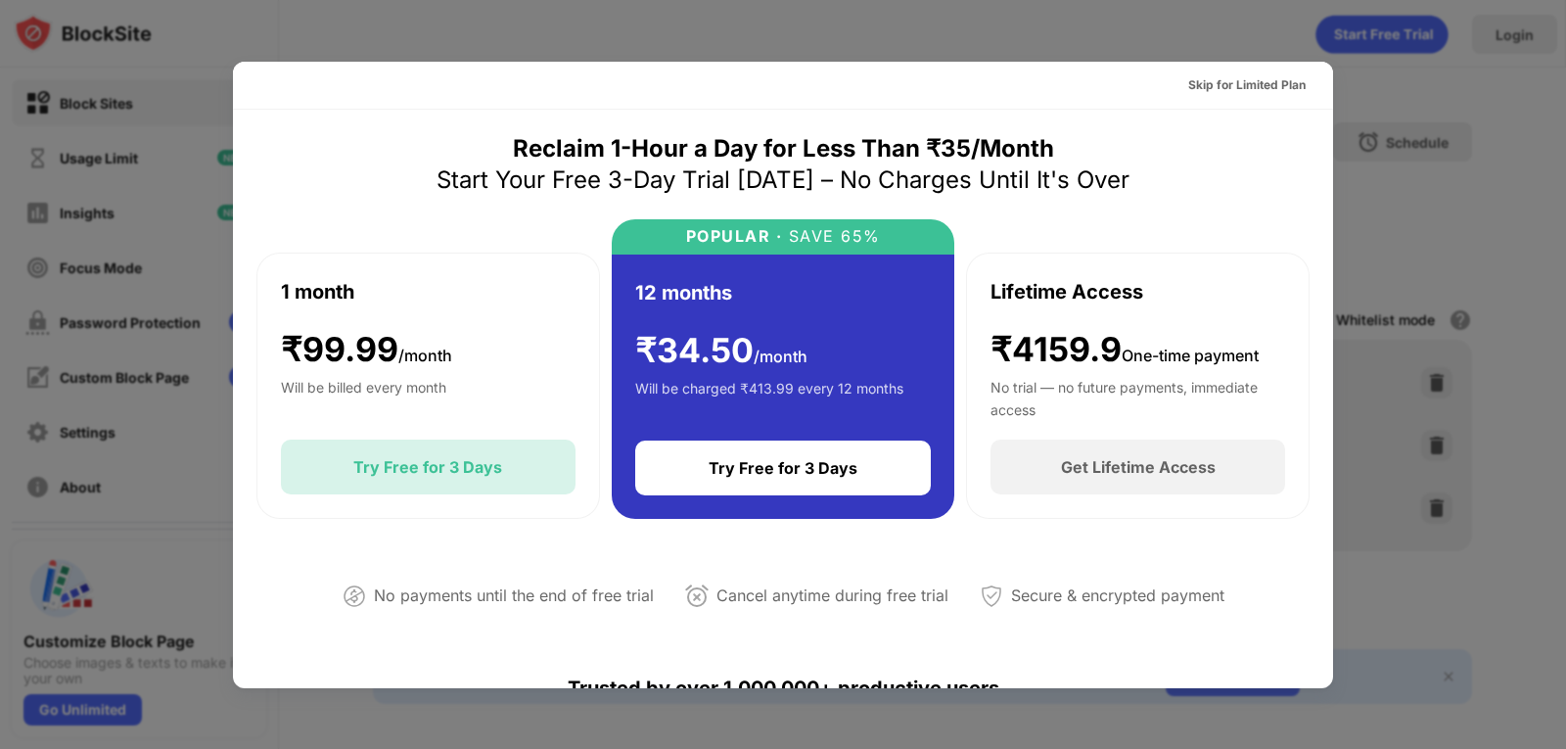
click at [401, 467] on div "Try Free for 3 Days" at bounding box center [427, 467] width 149 height 20
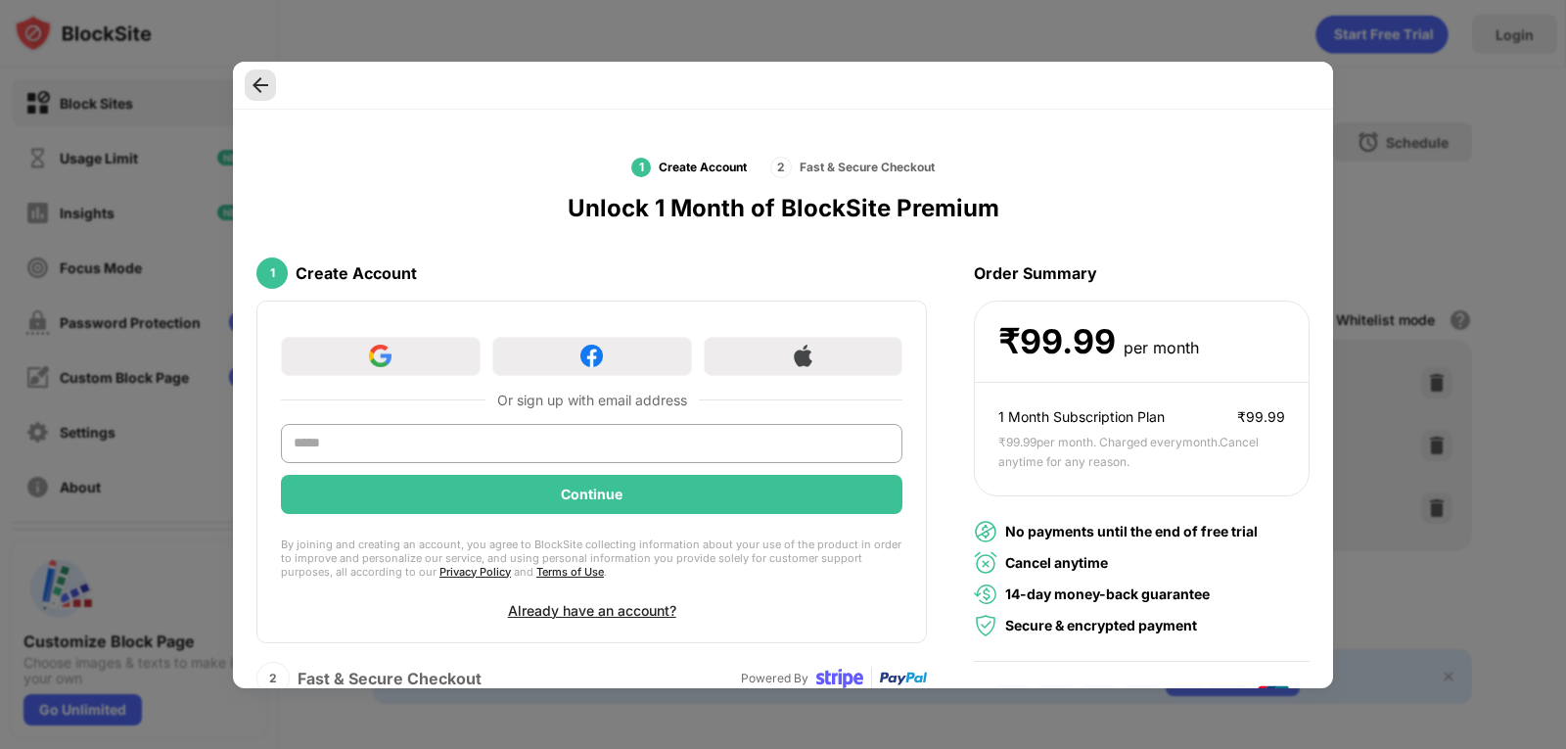
click at [255, 81] on img at bounding box center [261, 85] width 20 height 20
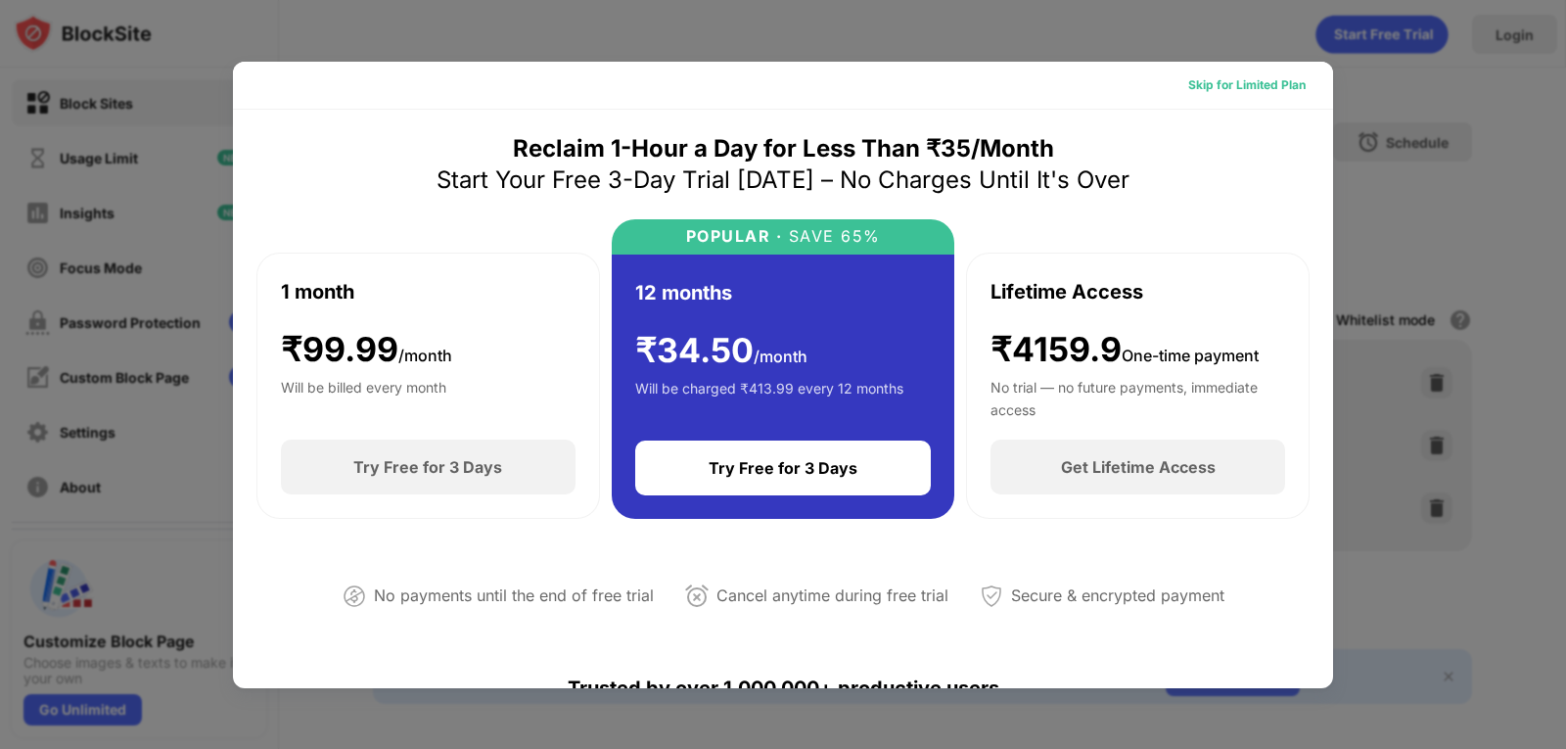
click at [1188, 82] on div "Skip for Limited Plan" at bounding box center [1246, 85] width 117 height 20
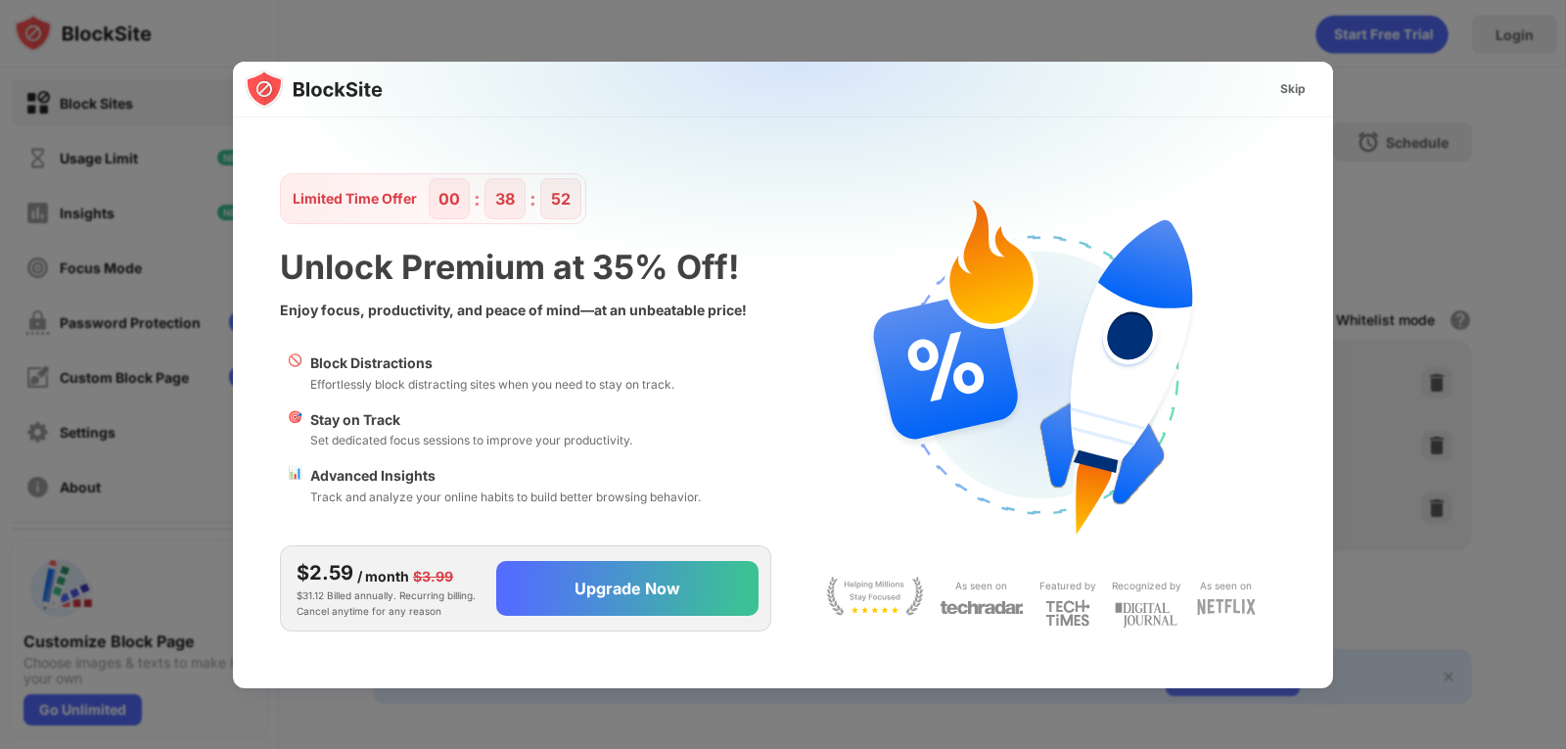
click at [363, 199] on img at bounding box center [795, 256] width 1100 height 388
click at [1305, 88] on div "Skip" at bounding box center [1292, 89] width 25 height 20
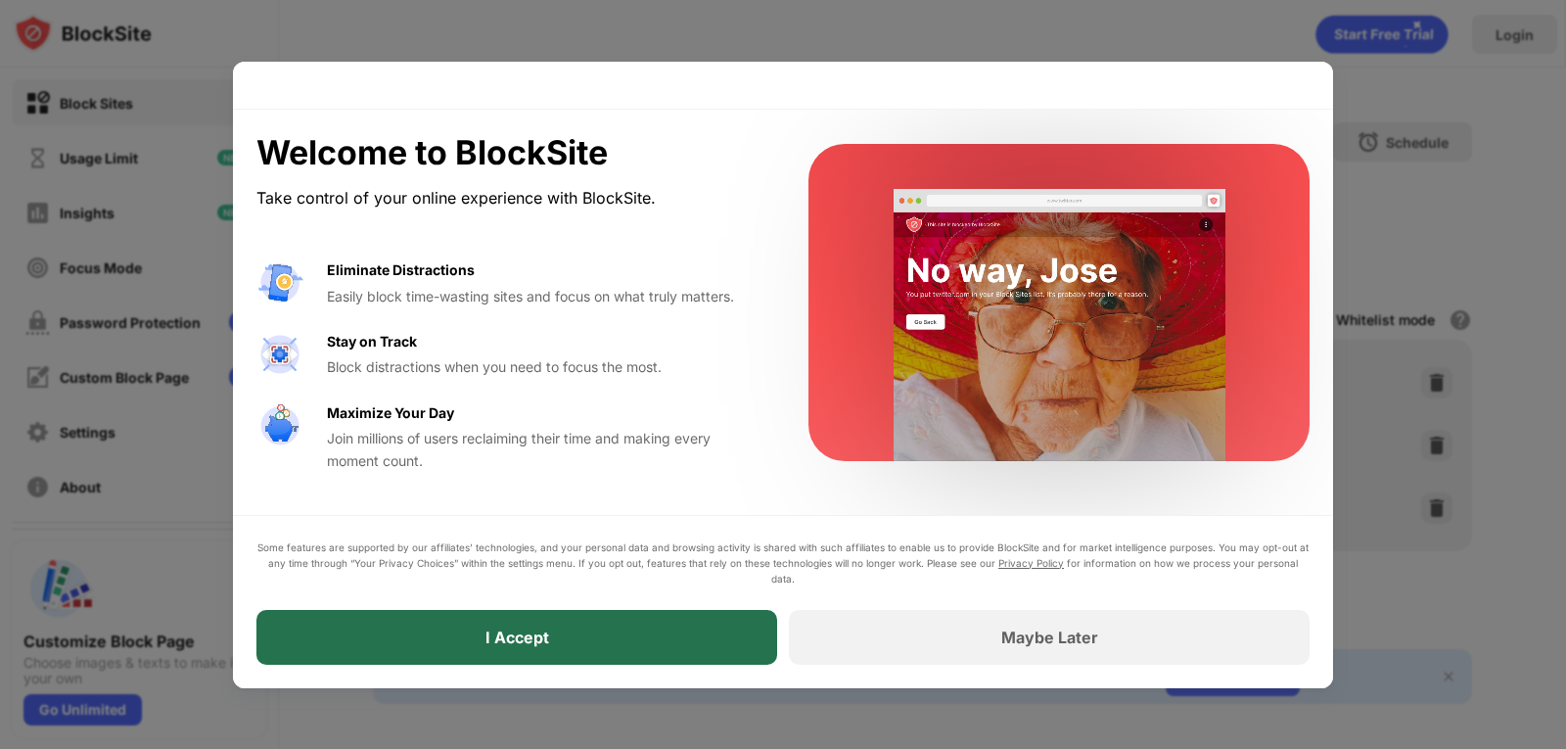
click at [611, 638] on div "I Accept" at bounding box center [516, 637] width 521 height 55
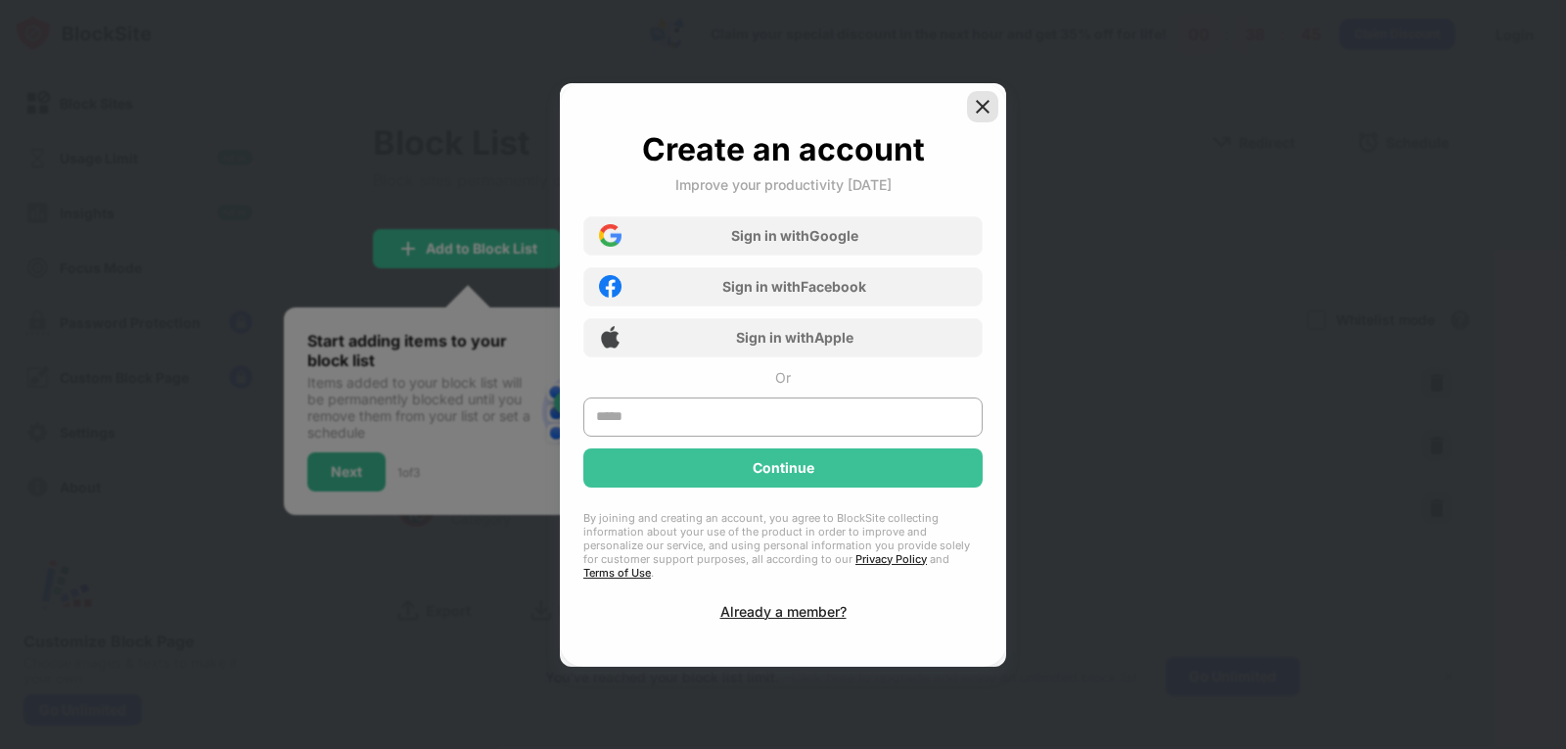
click at [980, 112] on img at bounding box center [983, 107] width 20 height 20
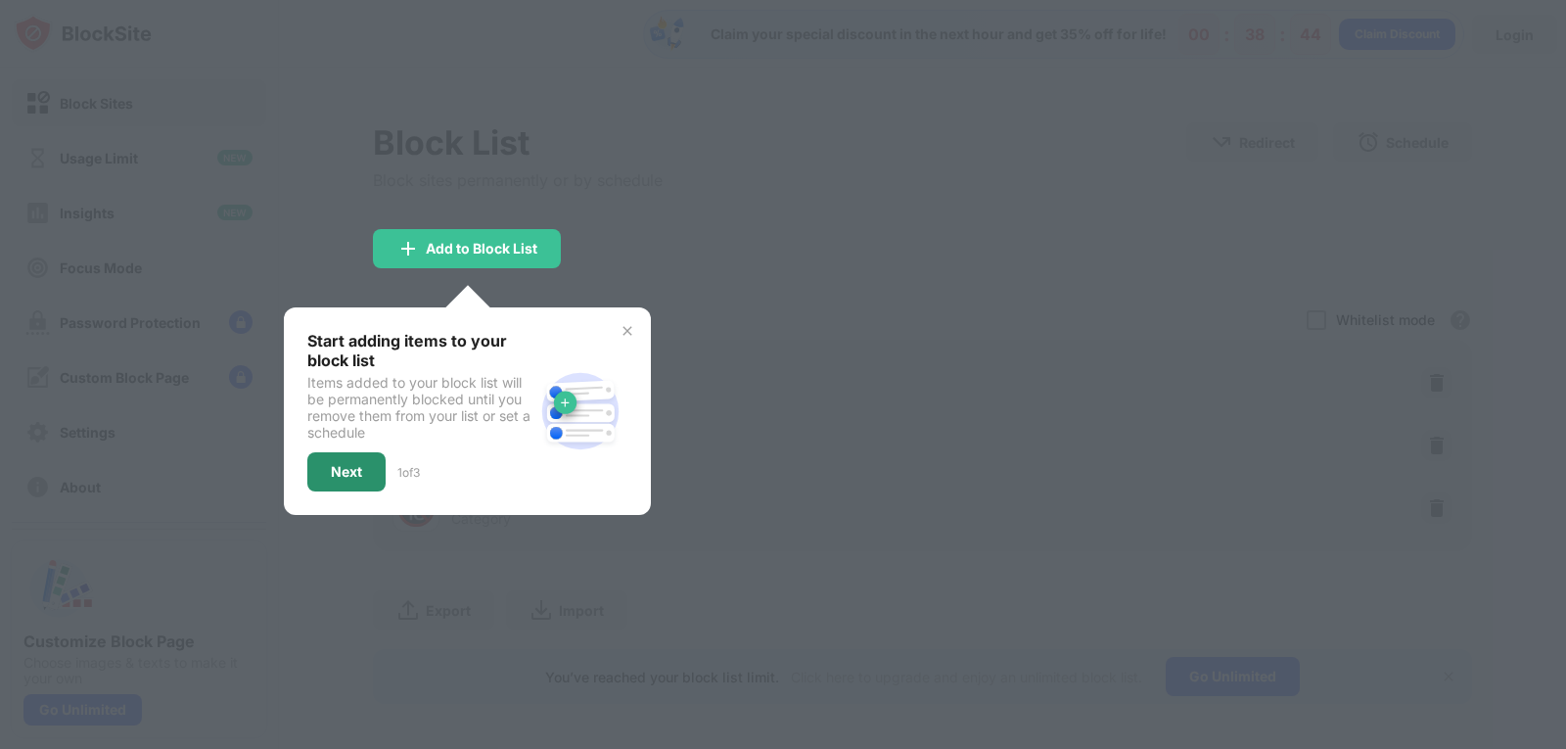
click at [356, 474] on div "Next" at bounding box center [346, 472] width 31 height 16
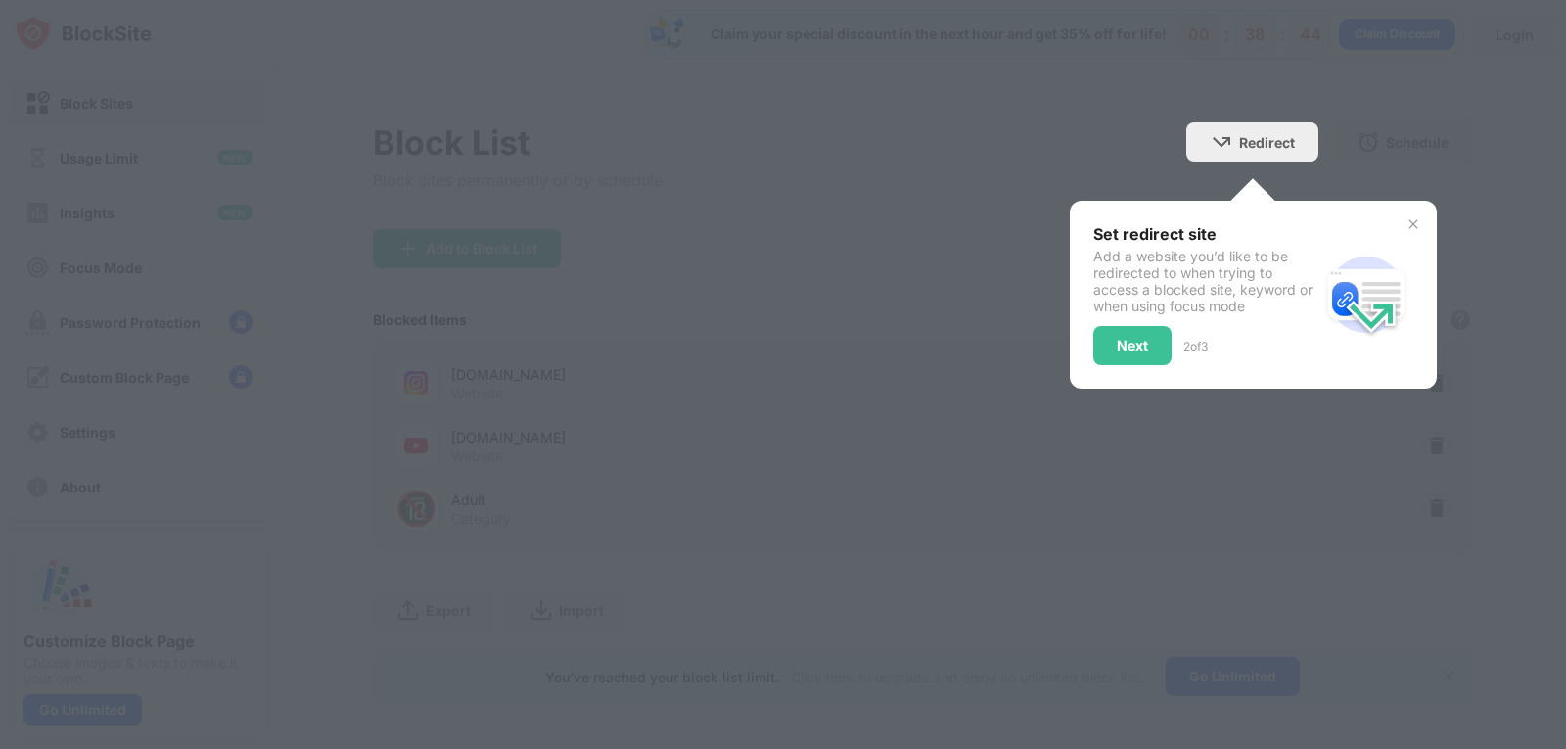
click at [356, 474] on div at bounding box center [783, 374] width 1566 height 749
click at [1239, 137] on div "Redirect" at bounding box center [1267, 142] width 56 height 17
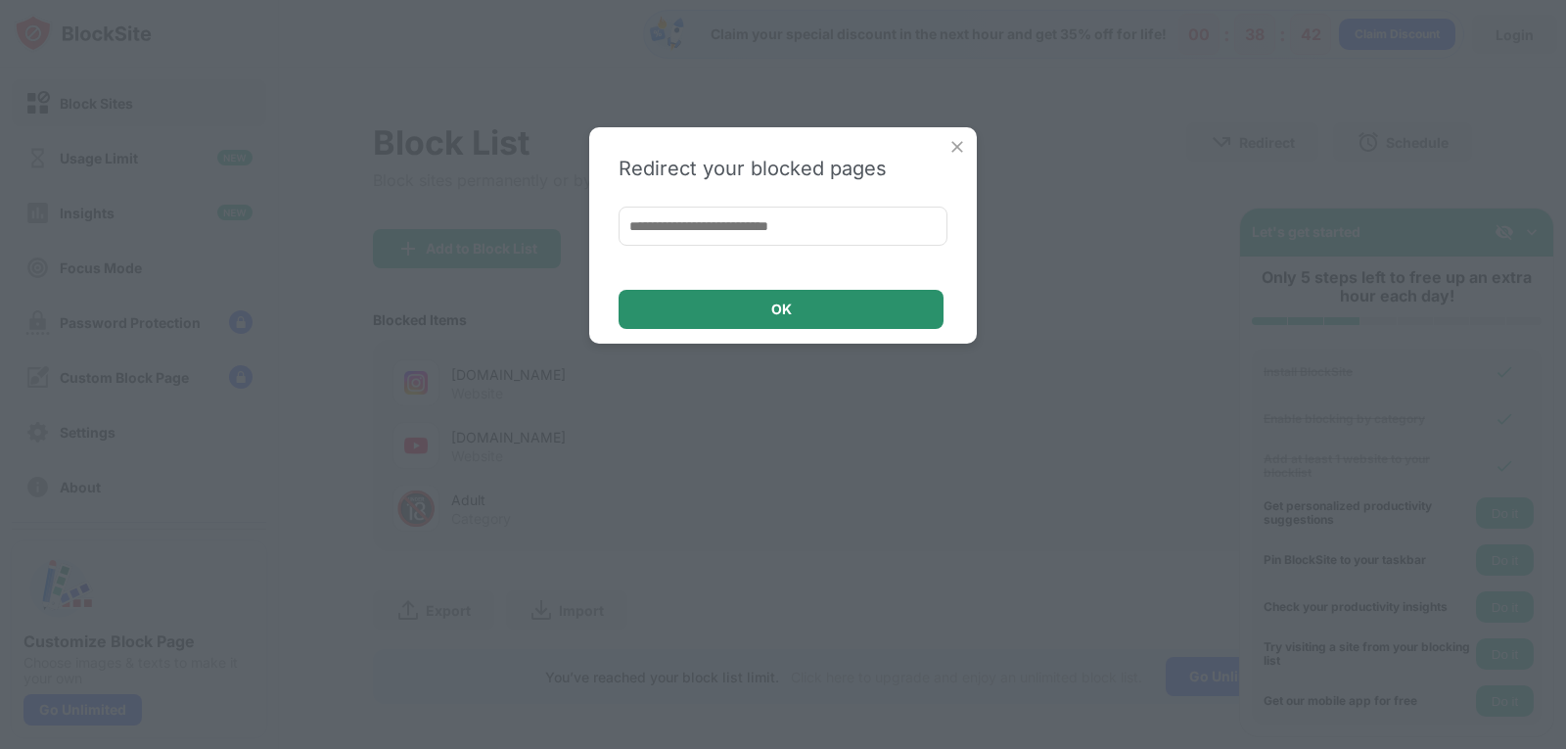
click at [781, 317] on div "OK" at bounding box center [781, 309] width 325 height 39
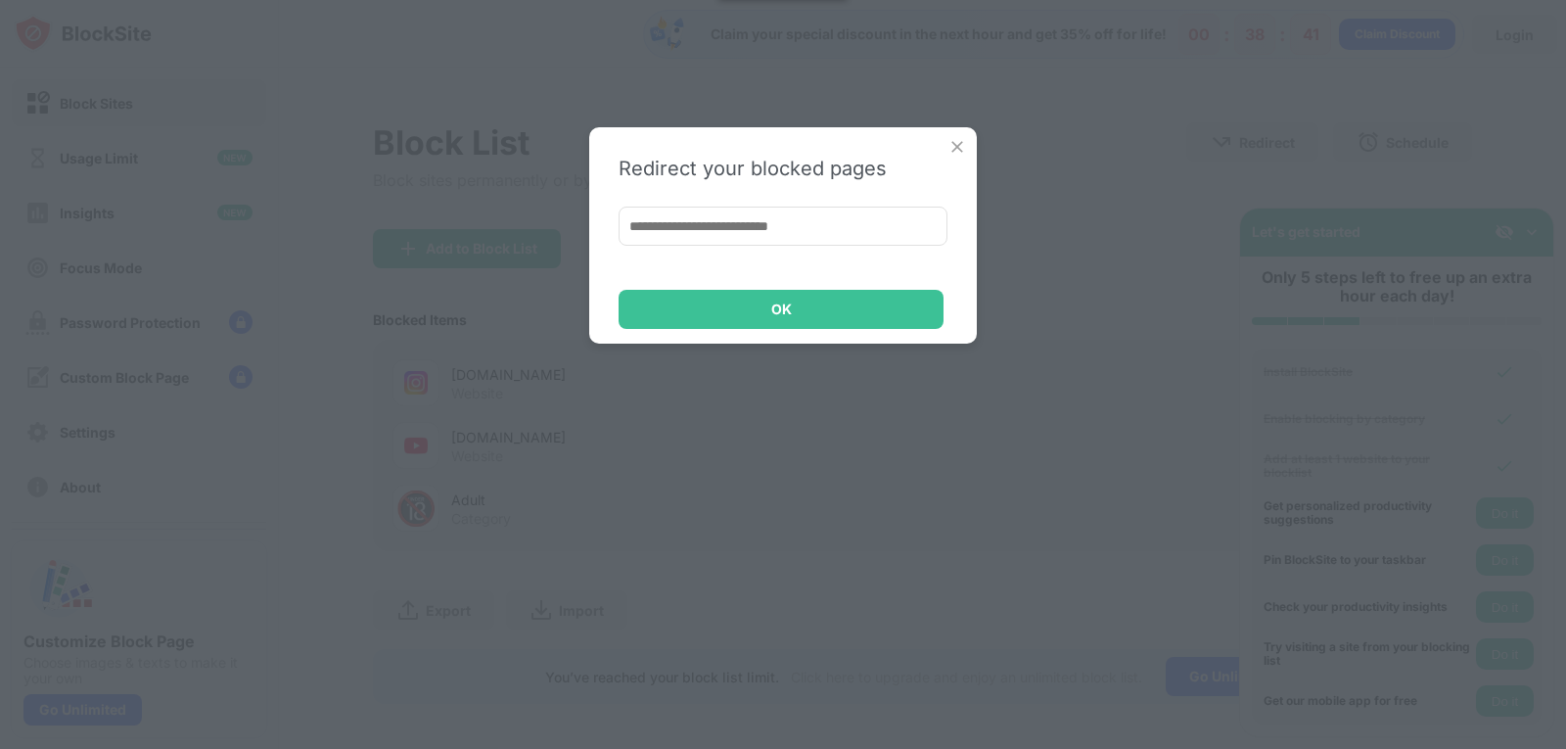
click at [786, 227] on input at bounding box center [783, 226] width 329 height 39
click at [950, 149] on img at bounding box center [957, 147] width 20 height 20
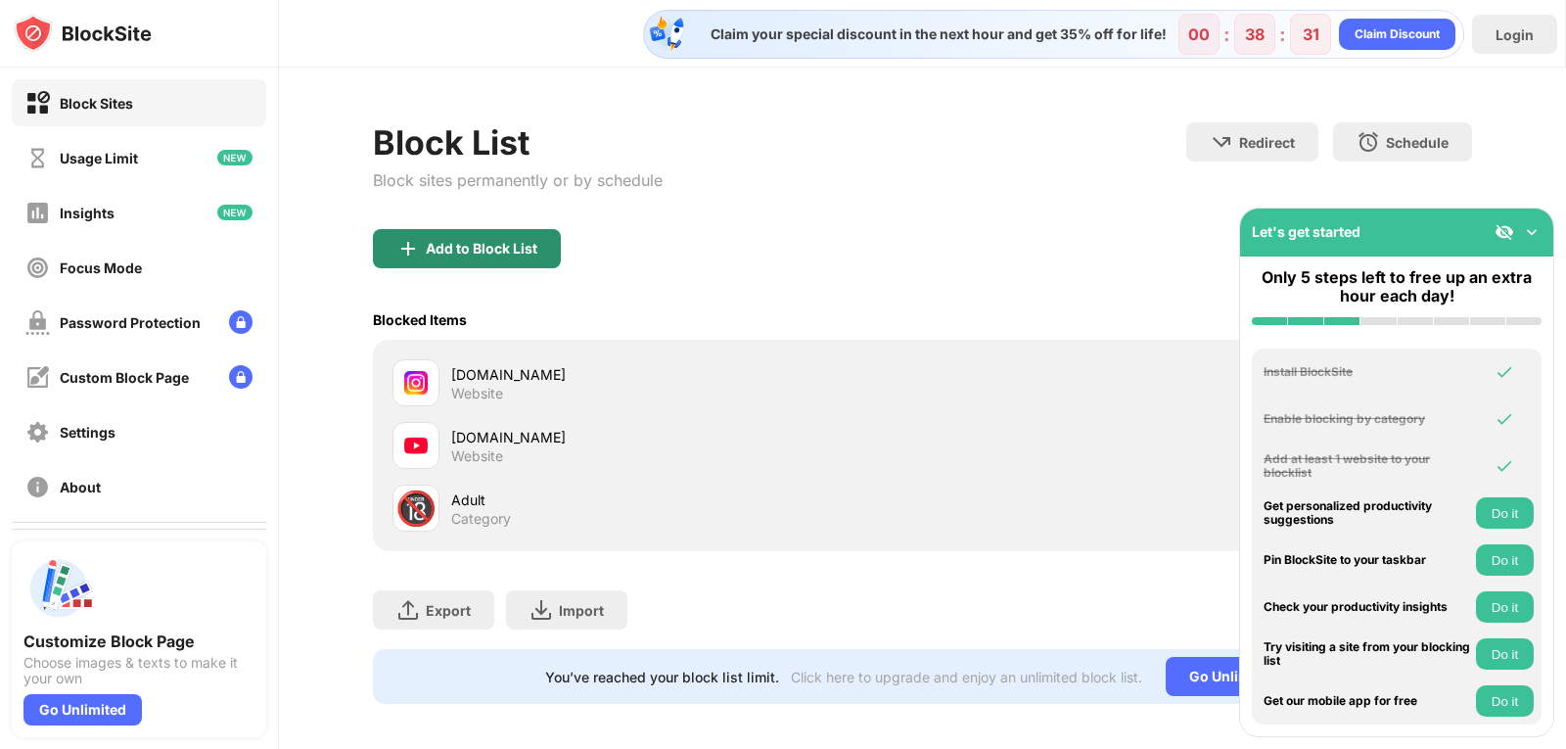
click at [474, 239] on div "Add to Block List" at bounding box center [467, 248] width 188 height 39
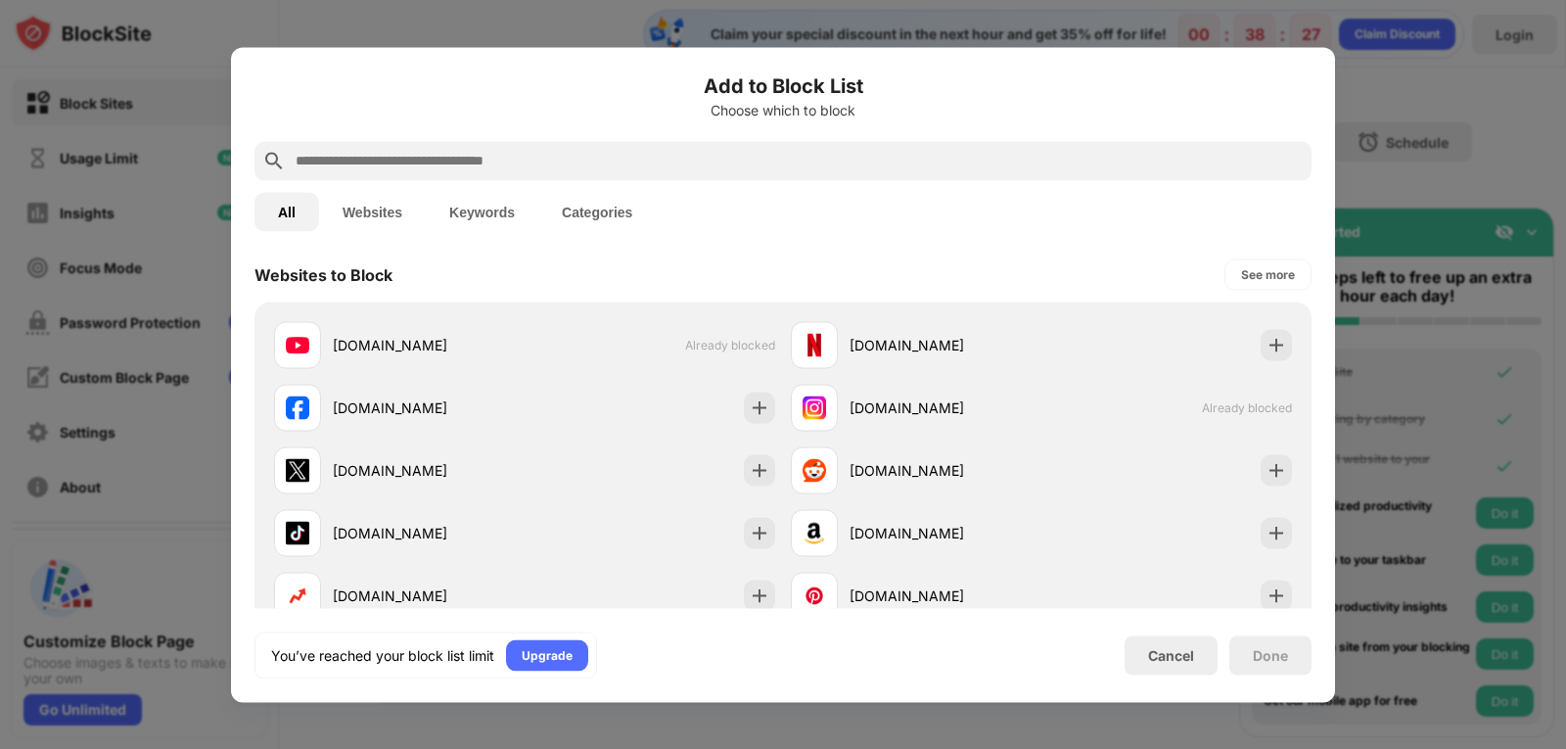
scroll to position [309, 0]
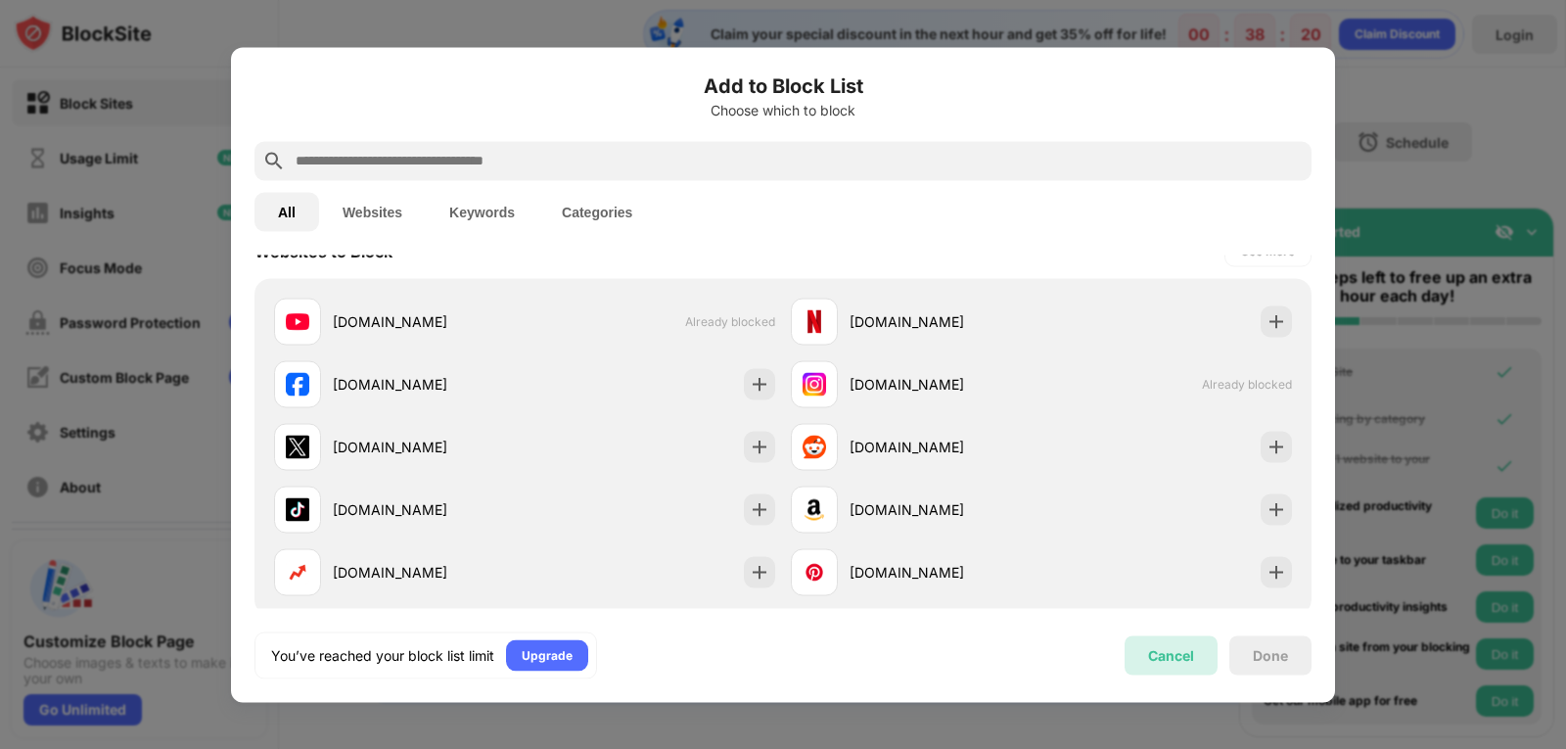
click at [1185, 659] on div "Cancel" at bounding box center [1171, 655] width 46 height 17
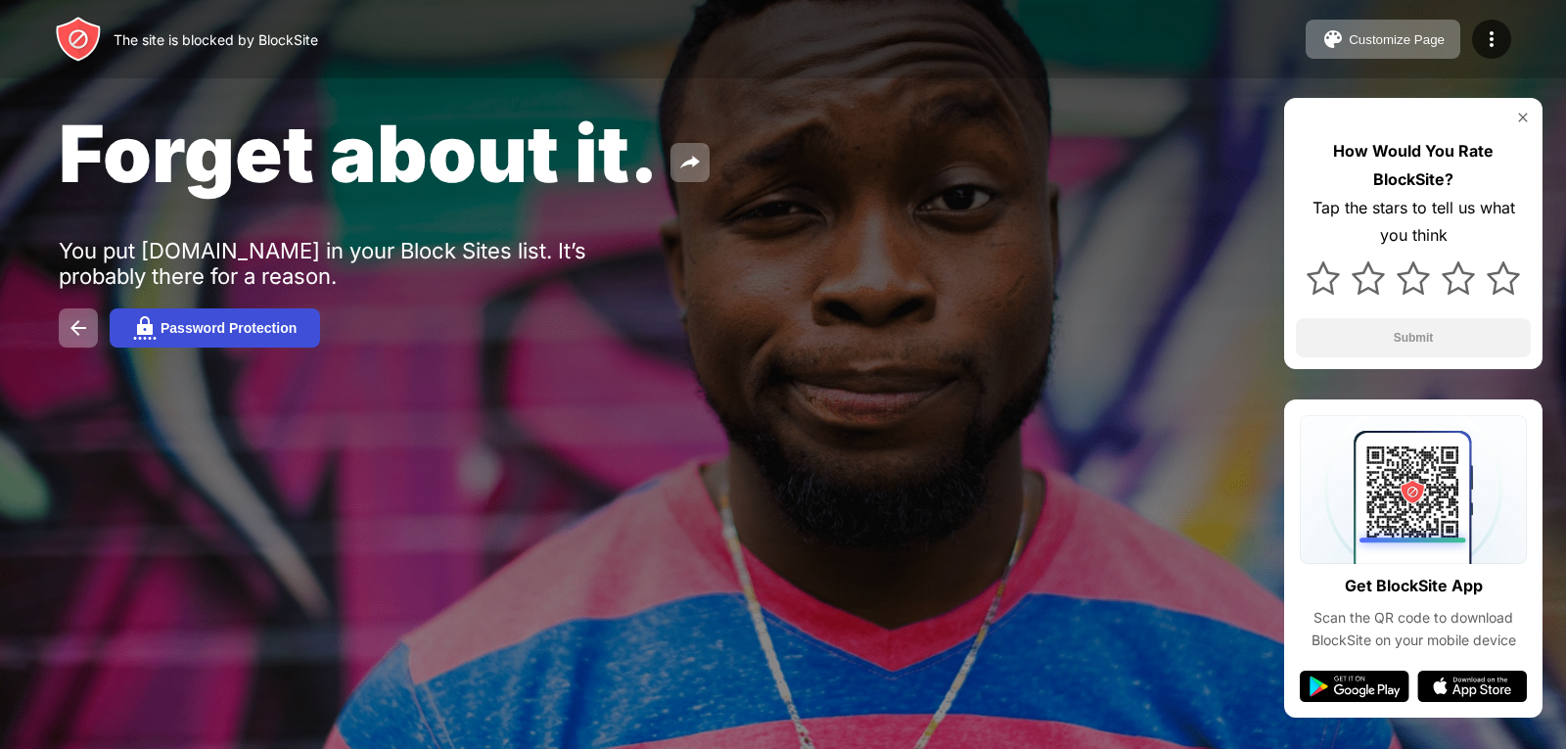
click at [187, 334] on div "Password Protection" at bounding box center [229, 328] width 136 height 16
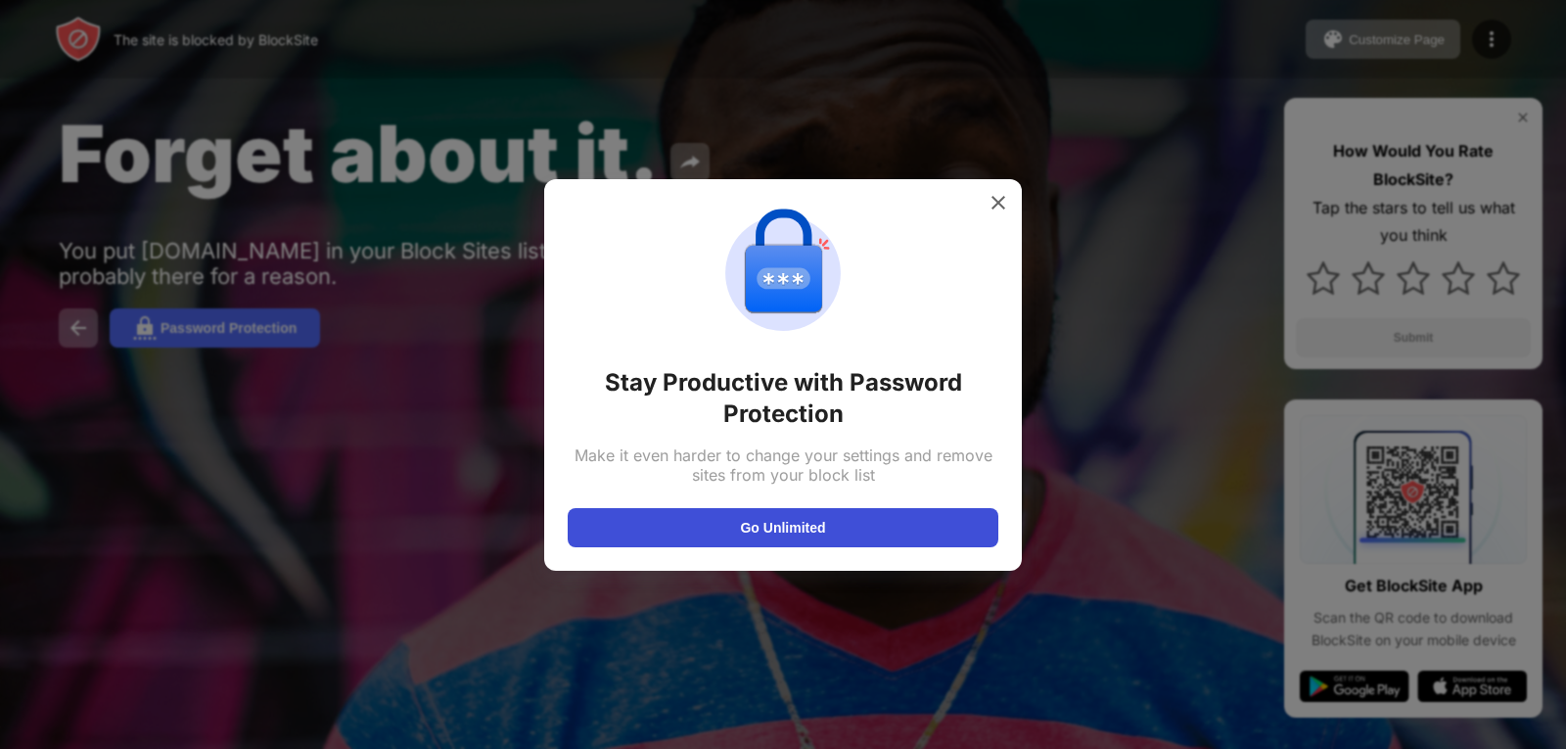
click at [797, 520] on button "Go Unlimited" at bounding box center [783, 527] width 431 height 39
